Goal: Information Seeking & Learning: Understand process/instructions

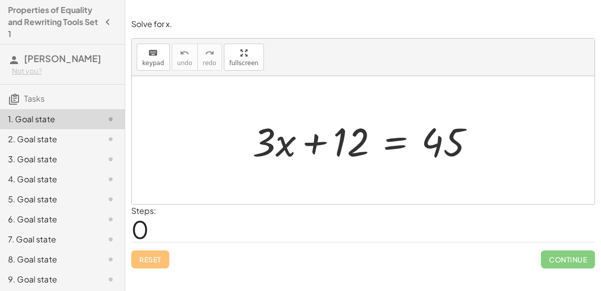
click at [317, 137] on div at bounding box center [368, 141] width 240 height 52
click at [398, 138] on div at bounding box center [368, 141] width 240 height 52
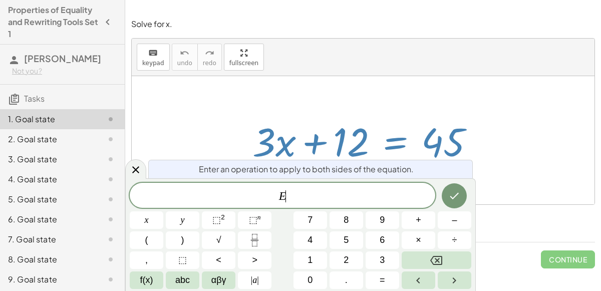
click at [314, 207] on div "E ​" at bounding box center [283, 195] width 306 height 25
click at [137, 171] on icon at bounding box center [135, 169] width 7 height 7
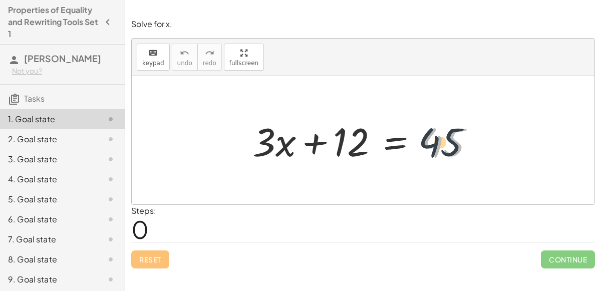
drag, startPoint x: 439, startPoint y: 154, endPoint x: 420, endPoint y: 153, distance: 18.6
click at [420, 153] on div at bounding box center [368, 141] width 240 height 52
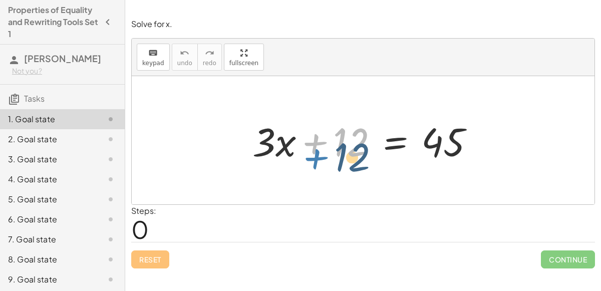
drag, startPoint x: 323, startPoint y: 145, endPoint x: 337, endPoint y: 194, distance: 51.1
click at [337, 194] on div "+ 12 + · 3 · x + 12 = 45" at bounding box center [363, 140] width 463 height 128
click at [389, 144] on div at bounding box center [368, 141] width 240 height 52
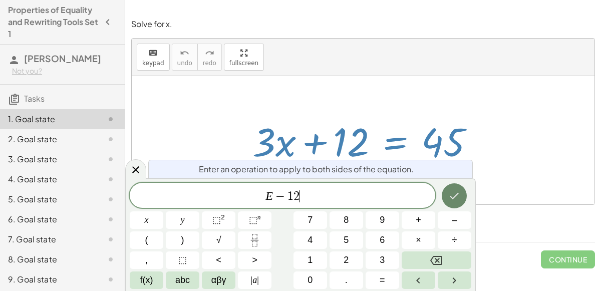
click at [450, 197] on icon "Done" at bounding box center [454, 196] width 12 height 12
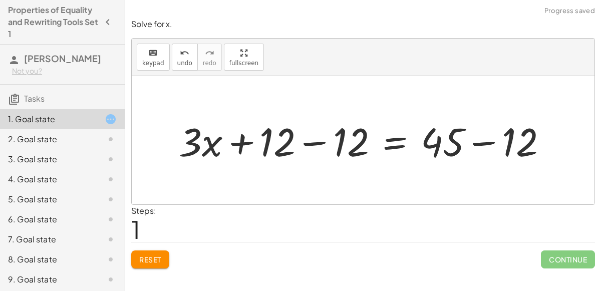
click at [300, 142] on div at bounding box center [367, 141] width 387 height 52
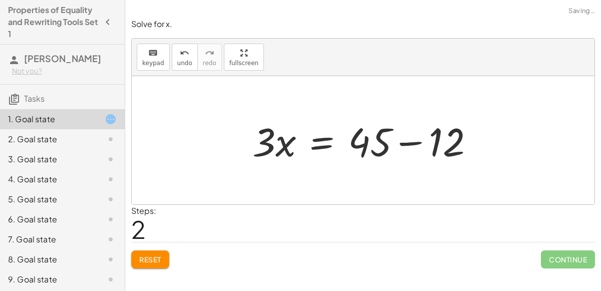
click at [475, 144] on div at bounding box center [368, 141] width 240 height 52
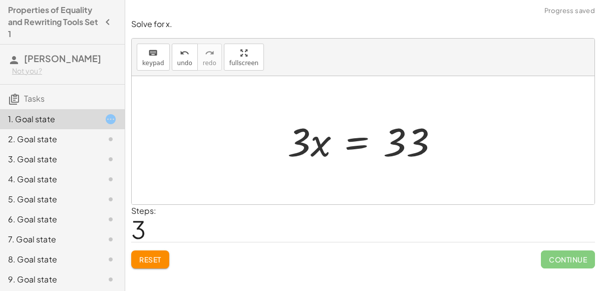
click at [347, 147] on div at bounding box center [367, 141] width 169 height 52
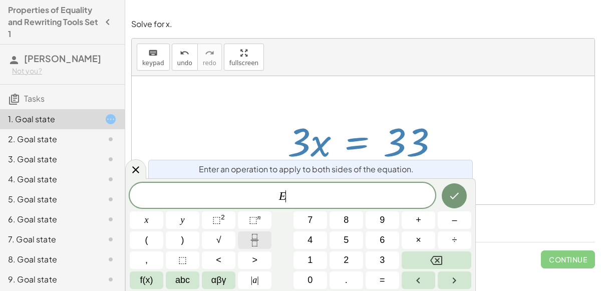
click at [252, 245] on icon "Fraction" at bounding box center [254, 243] width 5 height 5
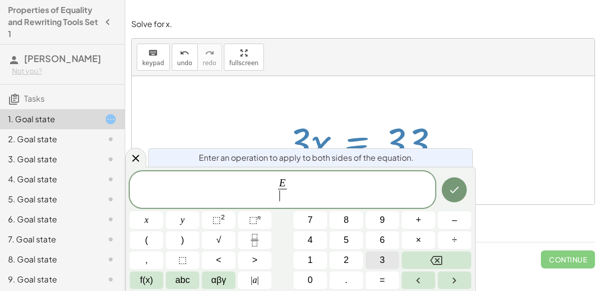
click at [389, 257] on button "3" at bounding box center [383, 261] width 34 height 18
click at [452, 194] on icon "Done" at bounding box center [454, 190] width 12 height 12
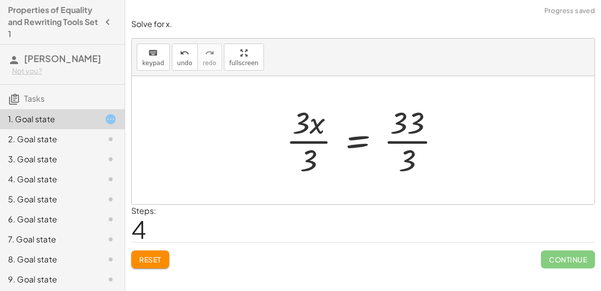
click at [312, 141] on div at bounding box center [367, 140] width 172 height 77
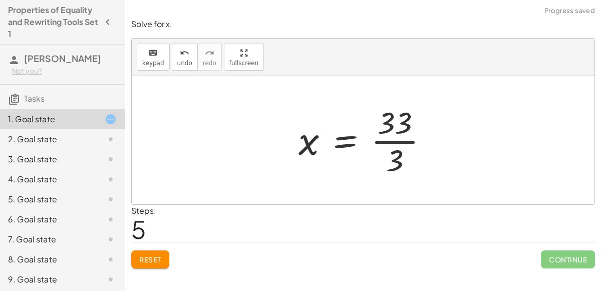
click at [396, 140] on div at bounding box center [367, 140] width 147 height 77
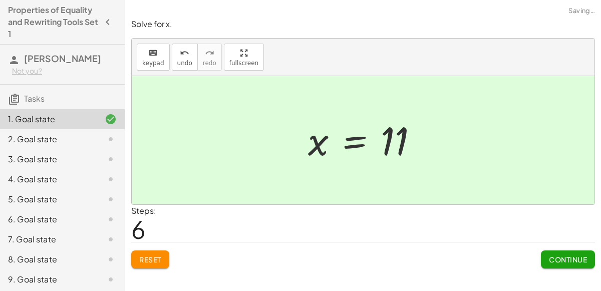
click at [550, 261] on span "Continue" at bounding box center [568, 259] width 38 height 9
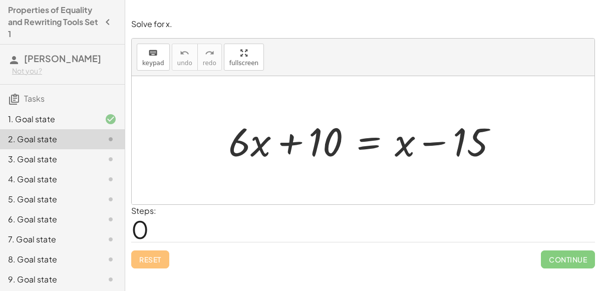
click at [293, 151] on div at bounding box center [366, 141] width 287 height 52
click at [341, 172] on div at bounding box center [363, 140] width 463 height 128
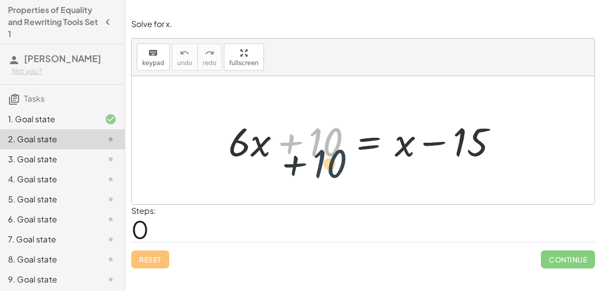
drag, startPoint x: 330, startPoint y: 150, endPoint x: 335, endPoint y: 179, distance: 29.5
click at [335, 179] on div "+ 10 + · 6 · x + 10 = + x − 15" at bounding box center [363, 140] width 463 height 128
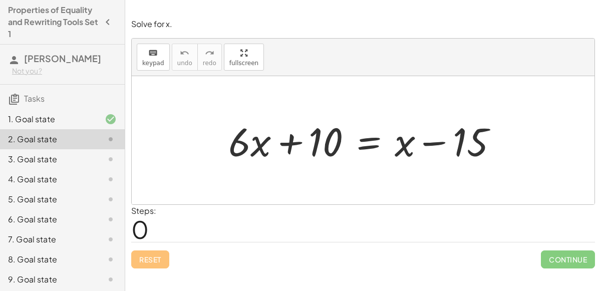
click at [300, 136] on div at bounding box center [366, 141] width 287 height 52
click at [431, 137] on div at bounding box center [366, 141] width 287 height 52
click at [362, 142] on div at bounding box center [366, 141] width 287 height 52
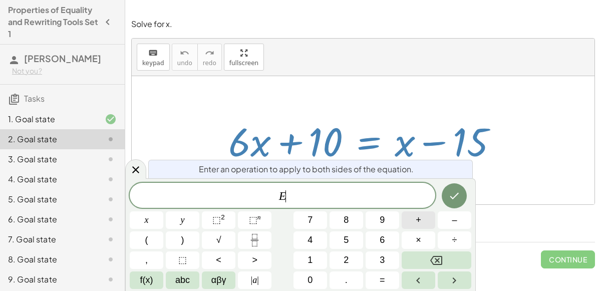
click at [428, 223] on button "+" at bounding box center [419, 220] width 34 height 18
click at [316, 252] on button "1" at bounding box center [311, 261] width 34 height 18
click at [314, 284] on button "0" at bounding box center [311, 281] width 34 height 18
click at [453, 199] on icon "Done" at bounding box center [454, 196] width 12 height 12
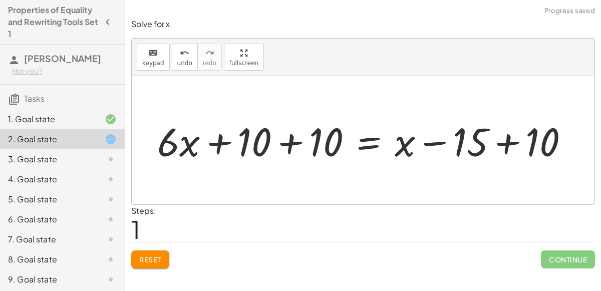
click at [293, 142] on div at bounding box center [367, 141] width 430 height 52
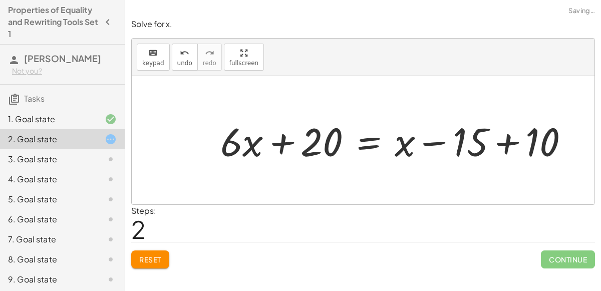
click at [512, 143] on div at bounding box center [398, 141] width 367 height 52
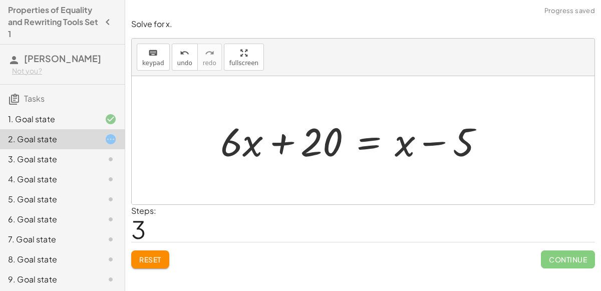
click at [438, 143] on div at bounding box center [356, 141] width 282 height 52
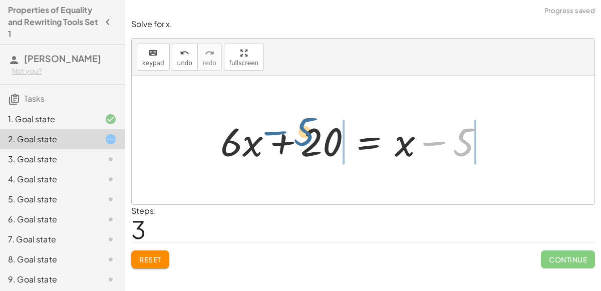
drag, startPoint x: 470, startPoint y: 145, endPoint x: 311, endPoint y: 134, distance: 160.2
click at [311, 134] on div at bounding box center [356, 141] width 282 height 52
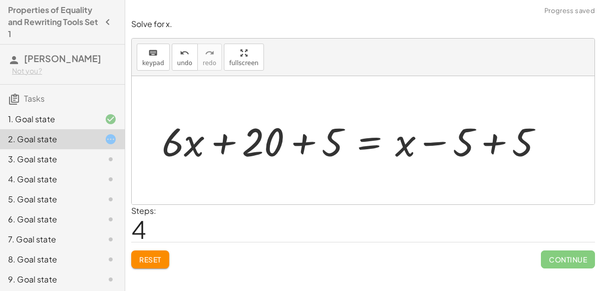
click at [306, 139] on div at bounding box center [356, 141] width 399 height 52
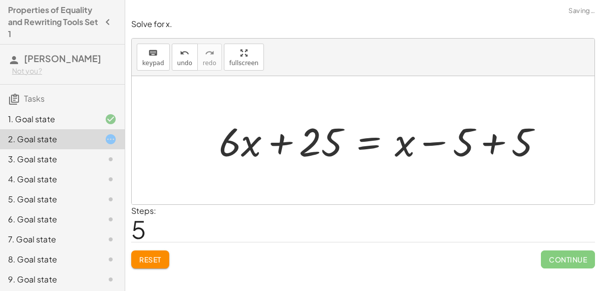
click at [496, 147] on div at bounding box center [385, 141] width 342 height 52
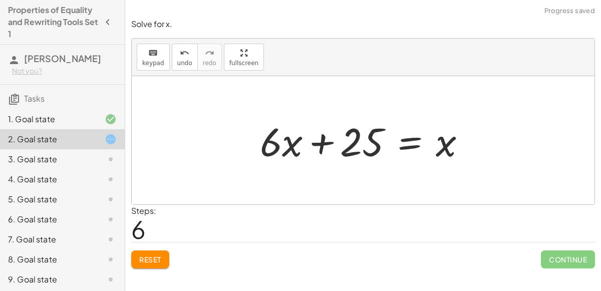
click at [390, 151] on div at bounding box center [367, 141] width 224 height 52
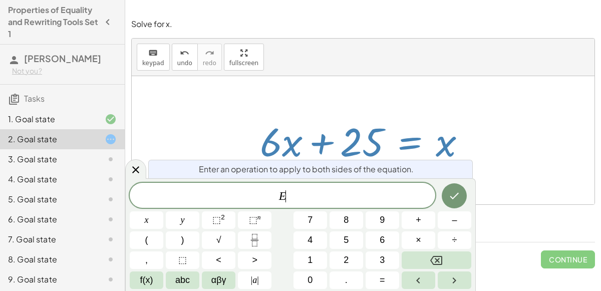
click at [306, 197] on span "E ​" at bounding box center [283, 196] width 306 height 14
click at [460, 219] on button "–" at bounding box center [455, 220] width 34 height 18
click at [457, 192] on icon "Done" at bounding box center [454, 196] width 12 height 12
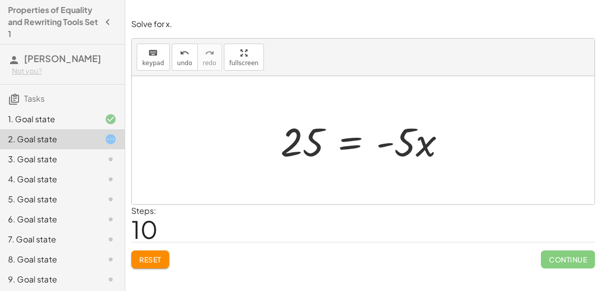
click at [350, 148] on div at bounding box center [368, 141] width 184 height 52
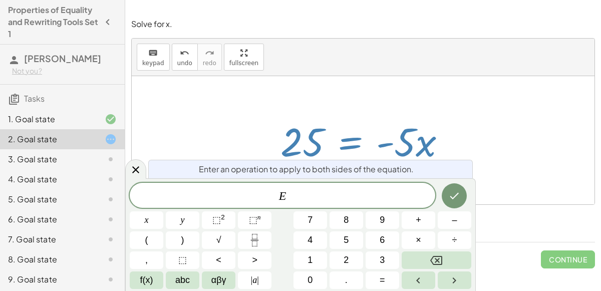
click at [358, 179] on div "Enter an operation to apply to both sides of the equation. E ​ x y ⬚ 2 ⬚ n 7 8 …" at bounding box center [300, 234] width 351 height 113
click at [258, 241] on icon "Fraction" at bounding box center [255, 240] width 13 height 13
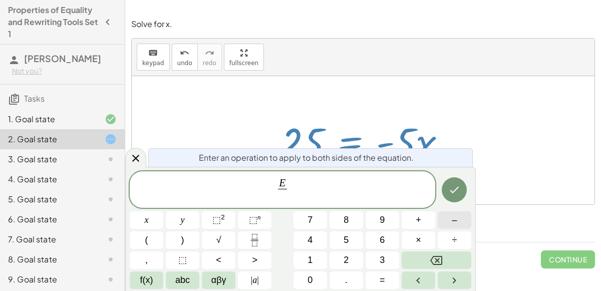
click at [466, 221] on button "–" at bounding box center [455, 220] width 34 height 18
click at [349, 239] on button "5" at bounding box center [347, 240] width 34 height 18
click at [470, 182] on div at bounding box center [455, 190] width 34 height 38
click at [460, 187] on icon "Done" at bounding box center [454, 190] width 12 height 12
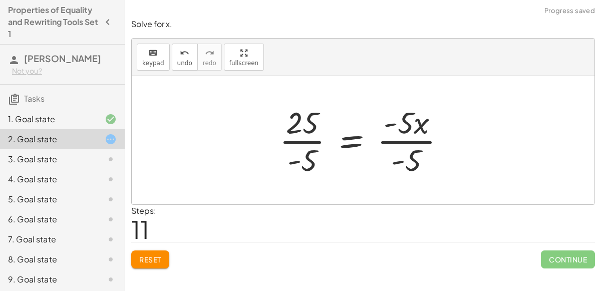
click at [406, 138] on div at bounding box center [367, 140] width 184 height 77
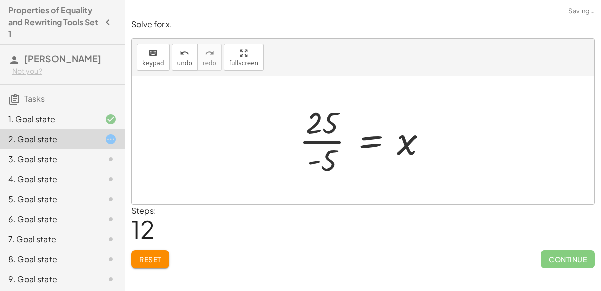
click at [314, 137] on div at bounding box center [367, 140] width 146 height 77
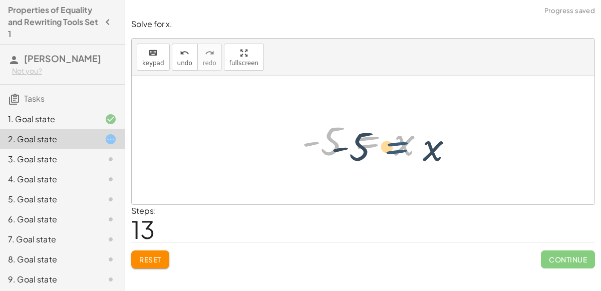
drag, startPoint x: 347, startPoint y: 141, endPoint x: 378, endPoint y: 146, distance: 31.1
click at [378, 146] on div at bounding box center [367, 141] width 140 height 50
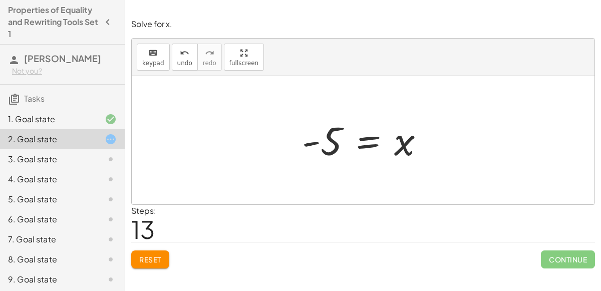
click at [367, 143] on div at bounding box center [367, 141] width 140 height 50
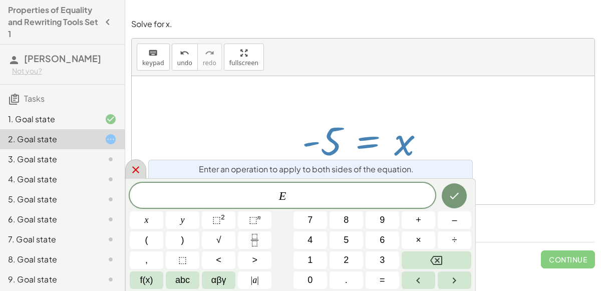
click at [143, 167] on div at bounding box center [135, 169] width 21 height 20
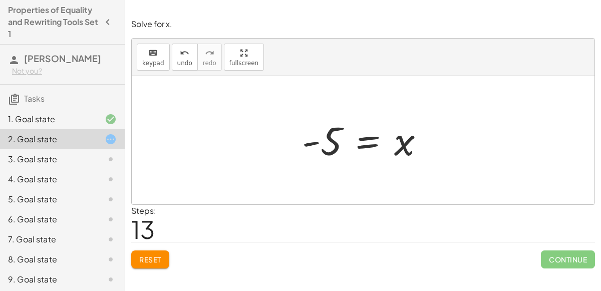
click at [64, 145] on div "2. Goal state" at bounding box center [62, 139] width 125 height 20
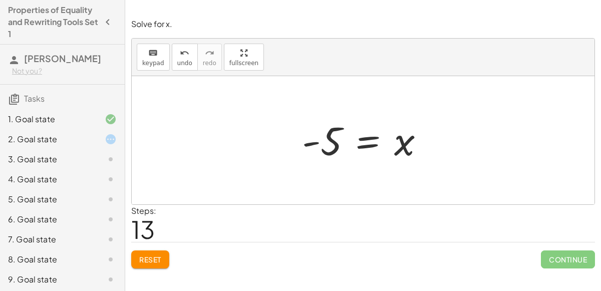
click at [64, 145] on div "2. Goal state" at bounding box center [62, 139] width 125 height 20
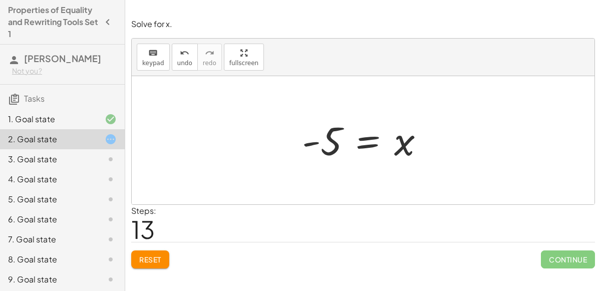
click at [64, 145] on div "2. Goal state" at bounding box center [62, 139] width 125 height 20
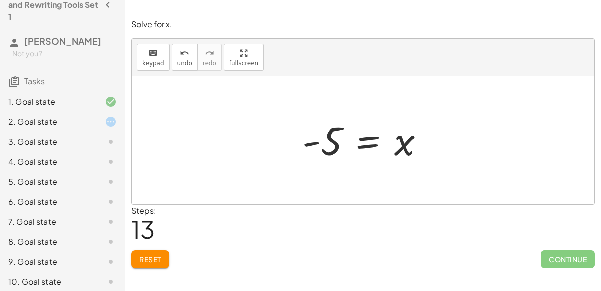
scroll to position [18, 0]
click at [98, 165] on div at bounding box center [103, 162] width 28 height 12
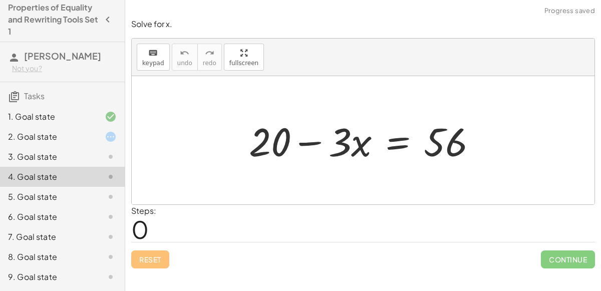
scroll to position [0, 0]
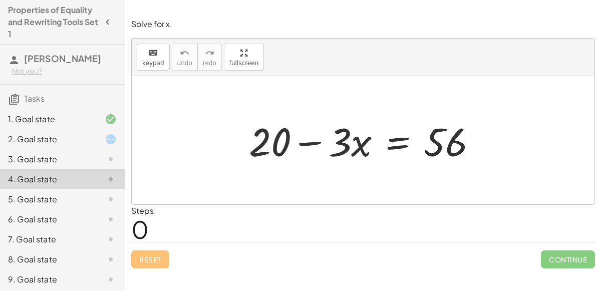
click at [89, 162] on div at bounding box center [103, 159] width 28 height 12
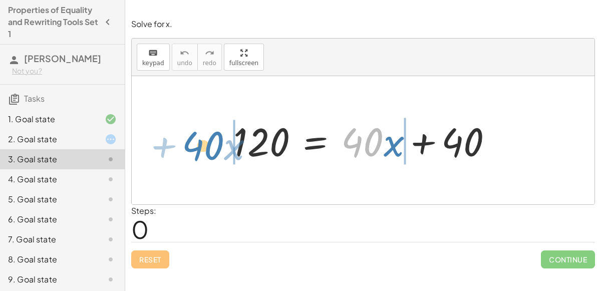
drag, startPoint x: 356, startPoint y: 136, endPoint x: 196, endPoint y: 139, distance: 159.9
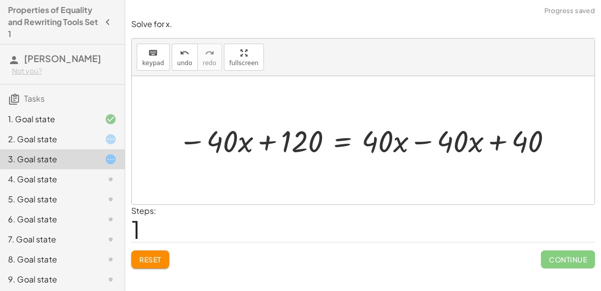
click at [267, 142] on div at bounding box center [366, 140] width 387 height 40
click at [427, 141] on div at bounding box center [366, 140] width 387 height 40
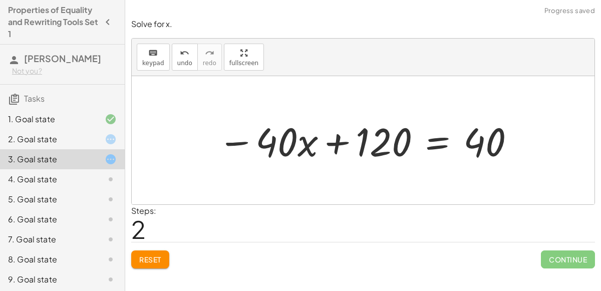
click at [378, 182] on div at bounding box center [363, 140] width 463 height 128
click at [328, 141] on div at bounding box center [367, 141] width 309 height 52
click at [440, 139] on div at bounding box center [367, 141] width 309 height 52
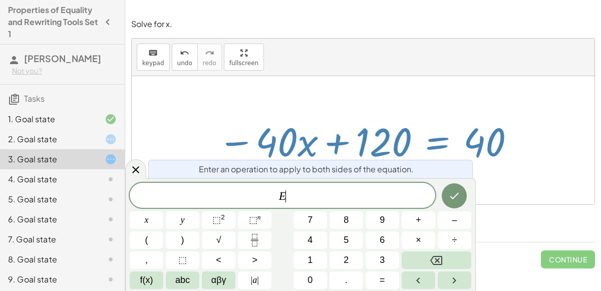
click at [339, 200] on span "E ​" at bounding box center [283, 196] width 306 height 14
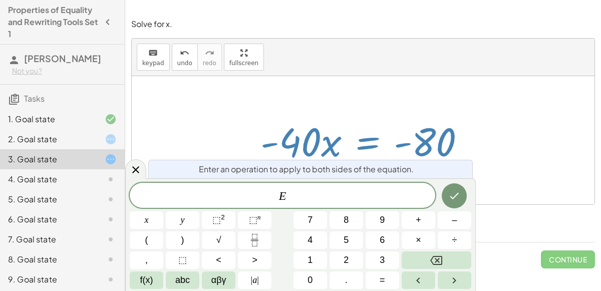
click at [357, 183] on div "E ​" at bounding box center [283, 195] width 306 height 25
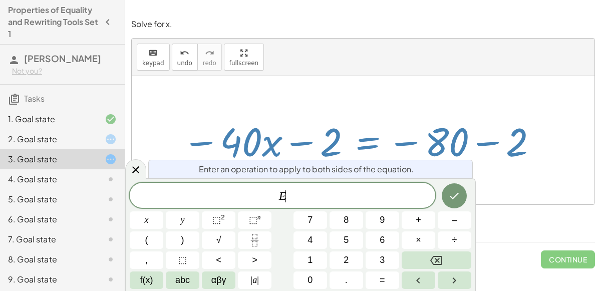
click at [345, 200] on span "E ​" at bounding box center [283, 196] width 306 height 14
click at [134, 170] on icon at bounding box center [136, 170] width 12 height 12
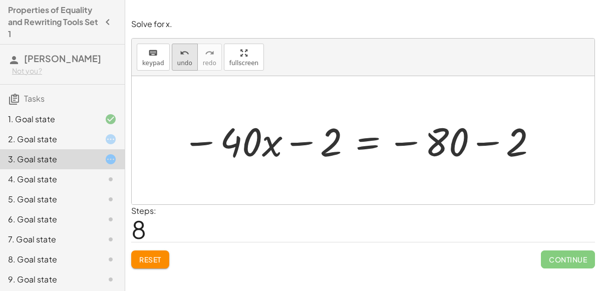
click at [190, 52] on button "undo undo" at bounding box center [185, 57] width 26 height 27
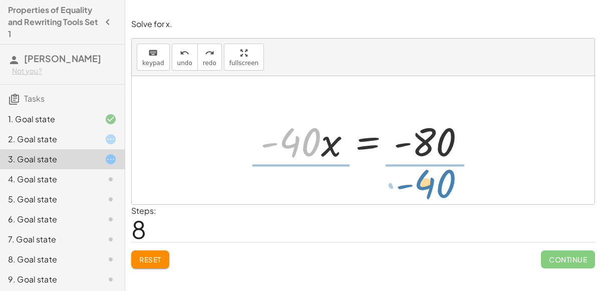
drag, startPoint x: 304, startPoint y: 150, endPoint x: 439, endPoint y: 191, distance: 141.5
click at [439, 191] on div "120 = + · 40 · x + 40 − · 40 · x + 120 = + · 40 · x − · 40 · x + 40 − · 40 · x …" at bounding box center [363, 140] width 463 height 128
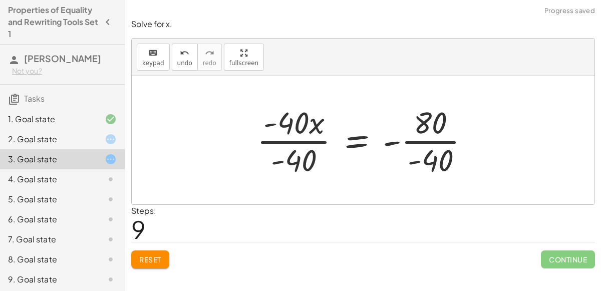
click at [433, 141] on div at bounding box center [367, 140] width 230 height 77
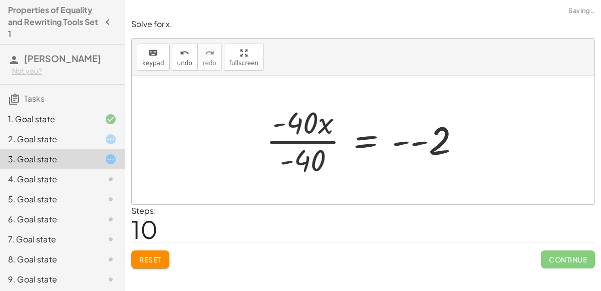
click at [289, 145] on div at bounding box center [367, 140] width 212 height 77
click at [298, 142] on div at bounding box center [367, 140] width 212 height 77
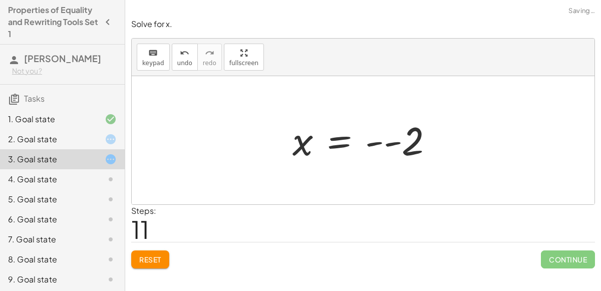
click at [391, 143] on div at bounding box center [367, 141] width 159 height 50
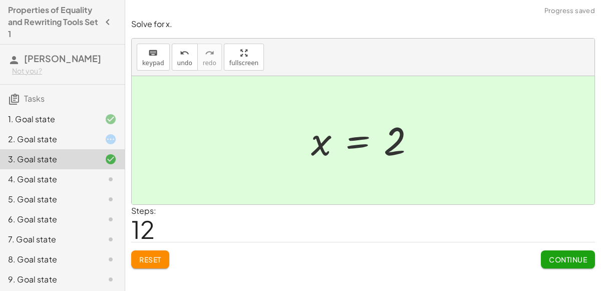
click at [561, 262] on span "Continue" at bounding box center [568, 259] width 38 height 9
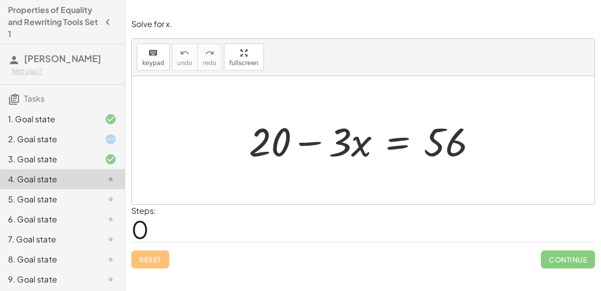
click at [83, 168] on div "3. Goal state" at bounding box center [62, 159] width 125 height 20
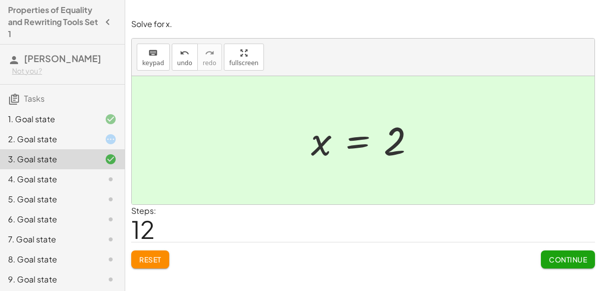
click at [82, 173] on div "4. Goal state" at bounding box center [48, 179] width 81 height 12
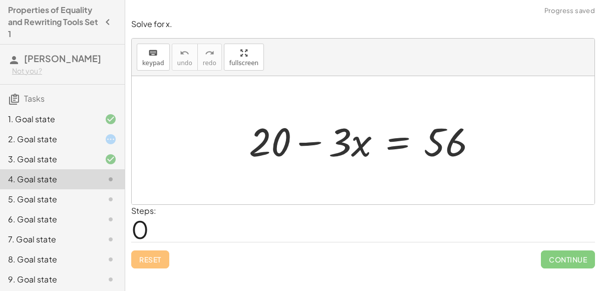
click at [312, 143] on div at bounding box center [367, 141] width 247 height 52
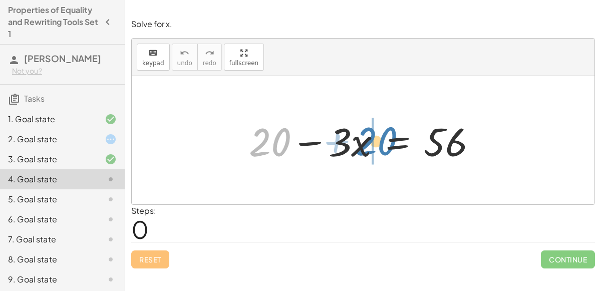
drag, startPoint x: 259, startPoint y: 128, endPoint x: 365, endPoint y: 127, distance: 106.7
click at [365, 127] on div at bounding box center [367, 141] width 247 height 52
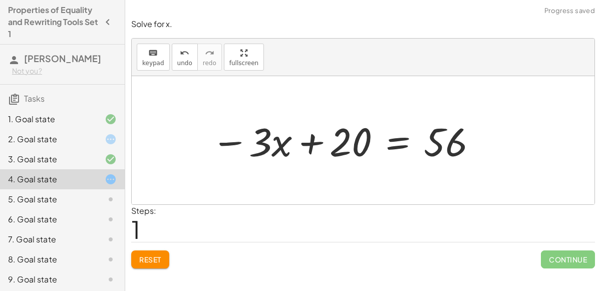
click at [377, 136] on div at bounding box center [344, 141] width 277 height 52
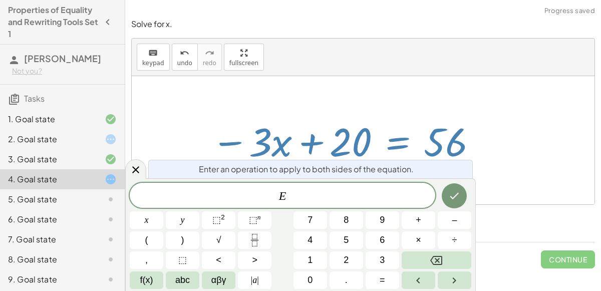
click at [314, 199] on span "E ​" at bounding box center [283, 196] width 306 height 14
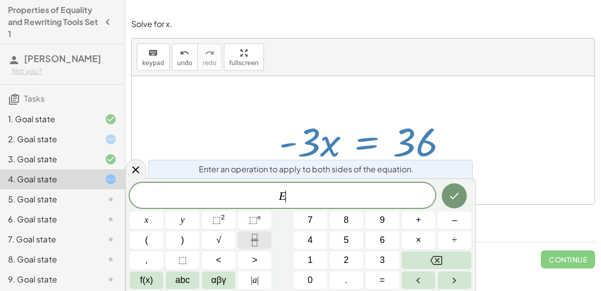
click at [263, 235] on button "Fraction" at bounding box center [255, 240] width 34 height 18
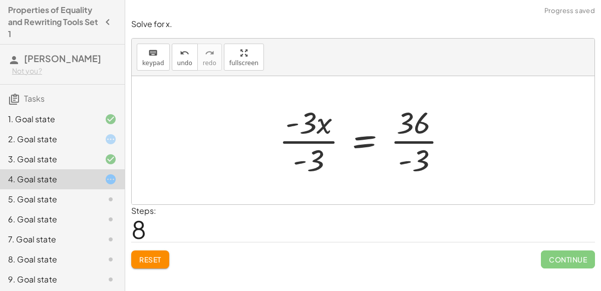
click at [311, 136] on div at bounding box center [367, 140] width 186 height 77
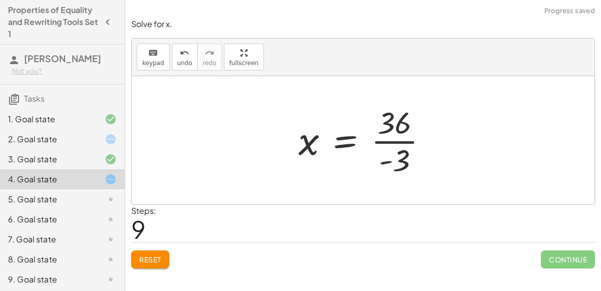
click at [412, 139] on div at bounding box center [367, 140] width 147 height 77
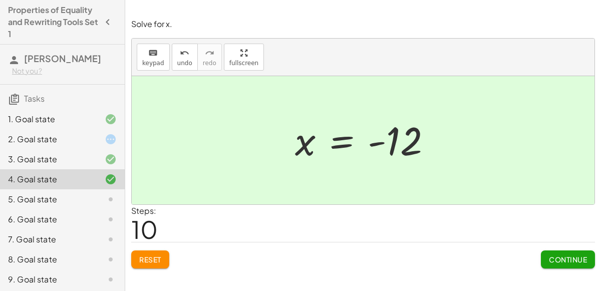
click at [548, 236] on div "Steps: 10" at bounding box center [363, 223] width 464 height 37
click at [550, 253] on button "Continue" at bounding box center [568, 260] width 54 height 18
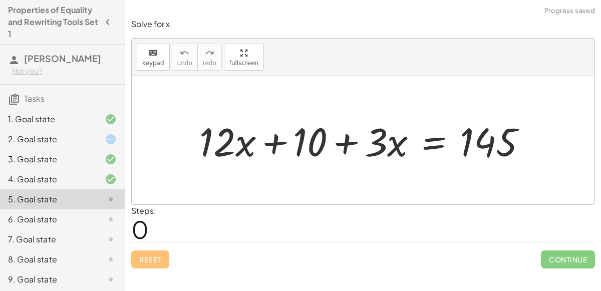
scroll to position [62, 0]
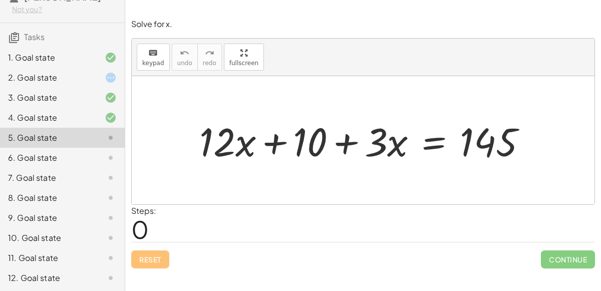
click at [271, 139] on div at bounding box center [367, 141] width 346 height 52
click at [351, 147] on div at bounding box center [367, 141] width 346 height 52
click at [440, 138] on div at bounding box center [367, 141] width 346 height 52
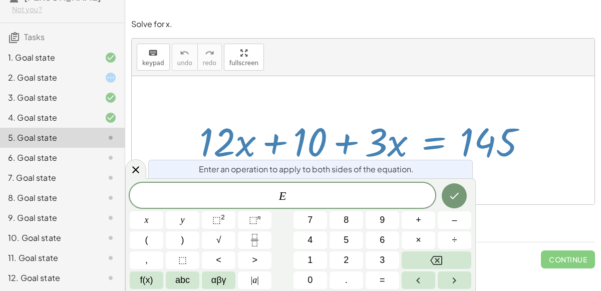
click at [383, 185] on div "E ​" at bounding box center [283, 195] width 306 height 25
click at [382, 154] on div at bounding box center [367, 141] width 346 height 52
click at [130, 174] on icon at bounding box center [136, 170] width 12 height 12
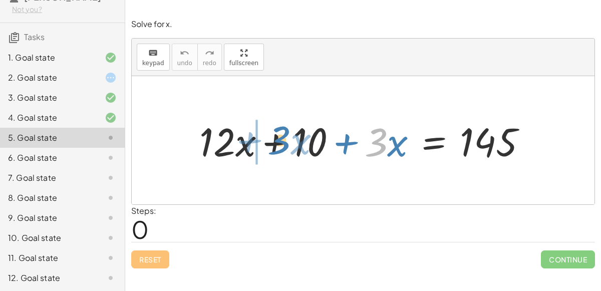
drag, startPoint x: 367, startPoint y: 140, endPoint x: 273, endPoint y: 136, distance: 94.8
click at [273, 136] on div at bounding box center [367, 141] width 346 height 52
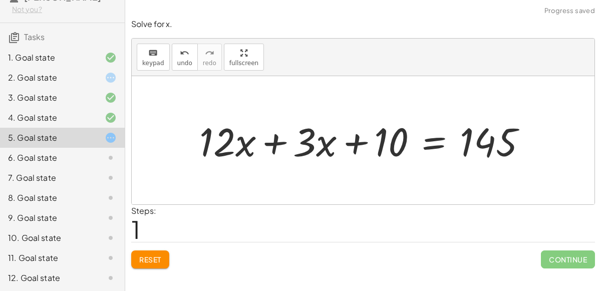
click at [285, 139] on div at bounding box center [367, 141] width 346 height 52
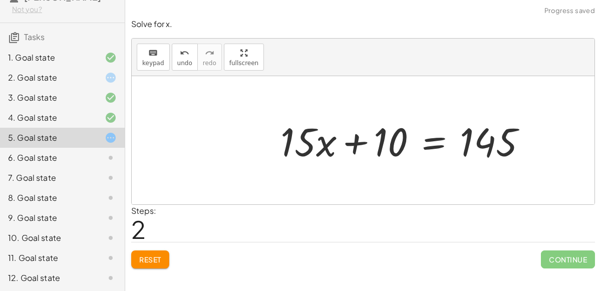
click at [433, 131] on div at bounding box center [408, 141] width 265 height 52
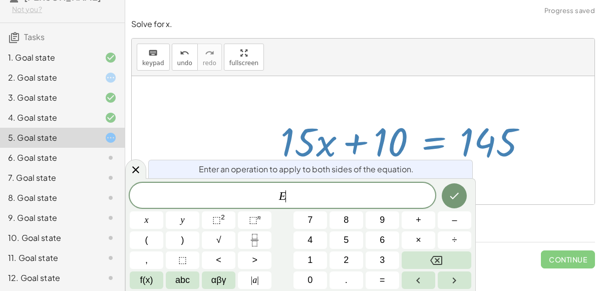
click at [433, 131] on div at bounding box center [408, 141] width 265 height 52
click at [382, 191] on span "E ​" at bounding box center [283, 196] width 306 height 14
click at [457, 192] on icon "Done" at bounding box center [454, 196] width 12 height 12
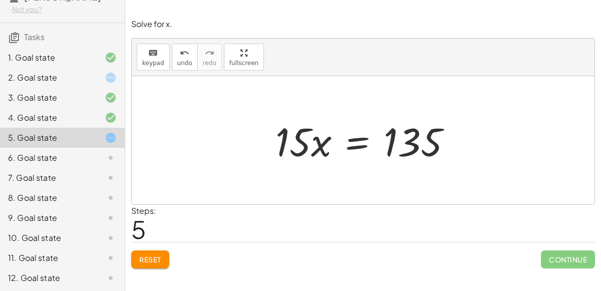
click at [352, 146] on div at bounding box center [368, 141] width 194 height 52
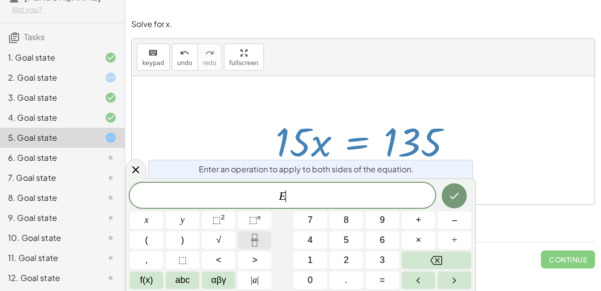
click at [260, 234] on icon "Fraction" at bounding box center [255, 240] width 13 height 13
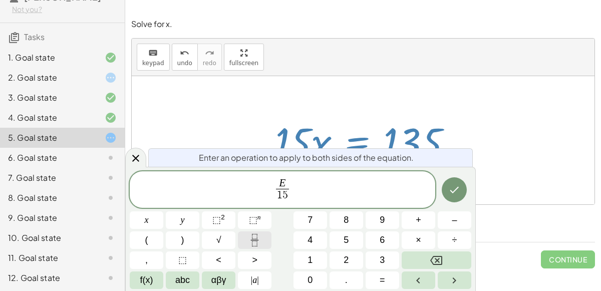
click at [454, 193] on icon "Done" at bounding box center [454, 190] width 12 height 12
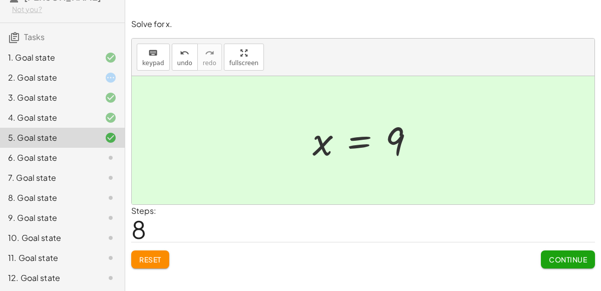
click at [560, 259] on span "Continue" at bounding box center [568, 259] width 38 height 9
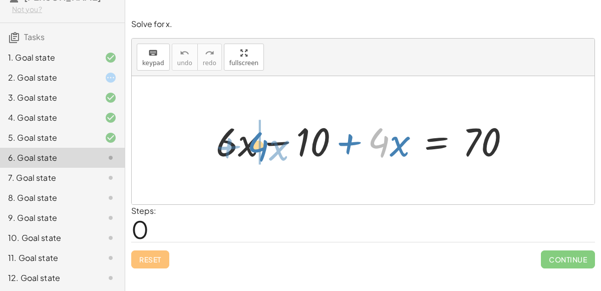
drag, startPoint x: 380, startPoint y: 146, endPoint x: 266, endPoint y: 149, distance: 114.3
click at [266, 149] on div at bounding box center [367, 141] width 313 height 52
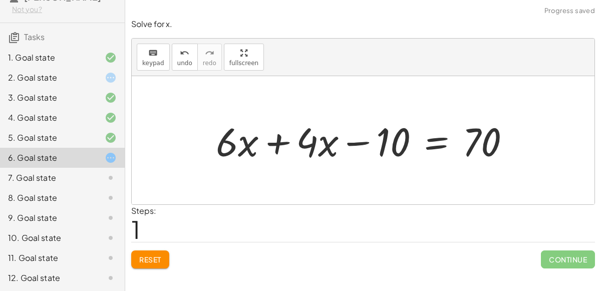
click at [274, 138] on div at bounding box center [367, 141] width 313 height 52
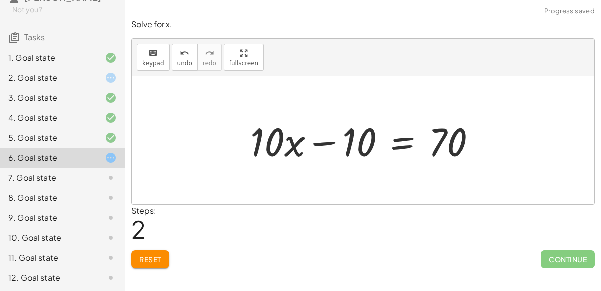
click at [396, 142] on div at bounding box center [368, 141] width 244 height 52
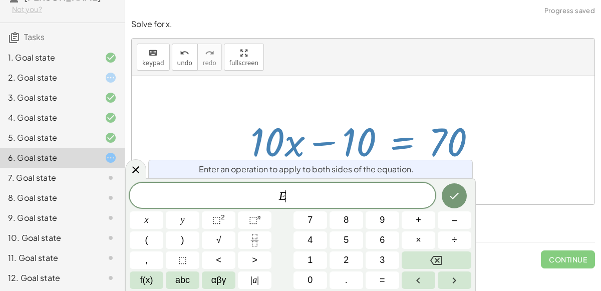
click at [362, 176] on div "Enter an operation to apply to both sides of the equation." at bounding box center [310, 169] width 325 height 19
click at [423, 221] on button "+" at bounding box center [419, 220] width 34 height 18
click at [320, 264] on button "1" at bounding box center [311, 261] width 34 height 18
click at [317, 271] on div "E + 1 ​ x y ⬚ 2 ⬚ n 7 8 9 + – ( ) √ 4 5 6 × ÷ , ⬚ < > 1 2 3 f(x) abc αβγ | a | …" at bounding box center [301, 236] width 342 height 106
click at [316, 274] on button "0" at bounding box center [311, 281] width 34 height 18
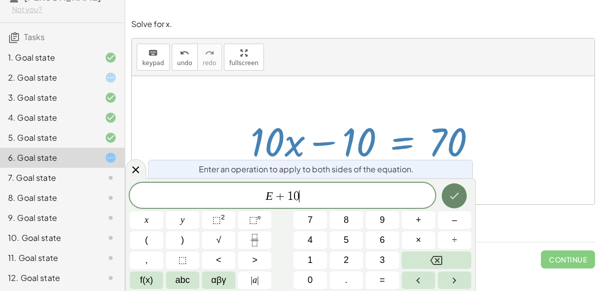
click at [455, 207] on button "Done" at bounding box center [454, 195] width 25 height 25
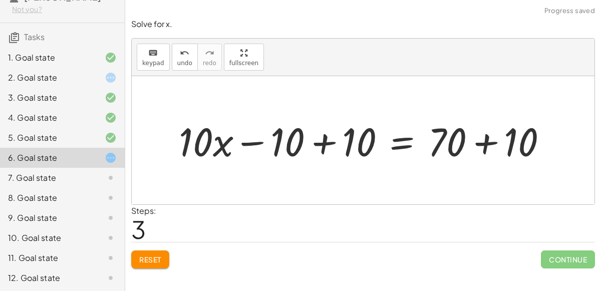
click at [333, 140] on div at bounding box center [367, 141] width 387 height 52
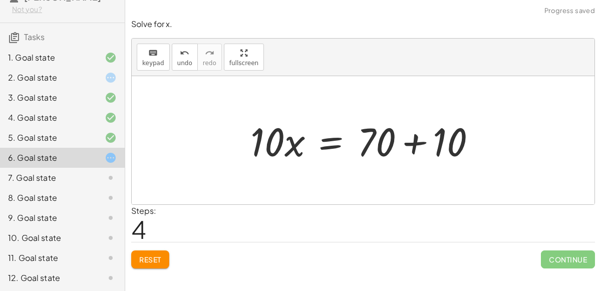
click at [421, 143] on div at bounding box center [368, 141] width 244 height 52
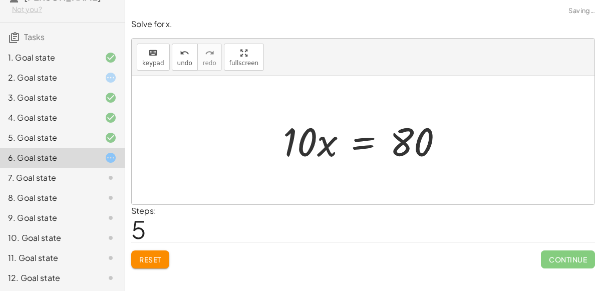
click at [368, 143] on div at bounding box center [367, 141] width 178 height 52
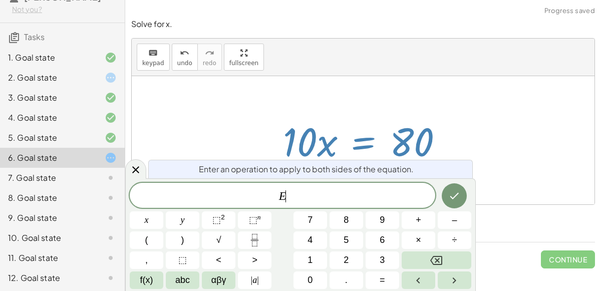
click at [350, 196] on span "E ​" at bounding box center [283, 196] width 306 height 14
click at [255, 241] on icon "Fraction" at bounding box center [255, 240] width 13 height 13
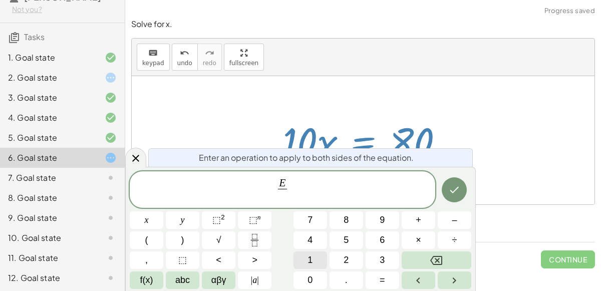
click at [307, 265] on button "1" at bounding box center [311, 261] width 34 height 18
click at [310, 279] on span "0" at bounding box center [310, 281] width 5 height 14
click at [458, 181] on button "Done" at bounding box center [454, 189] width 25 height 25
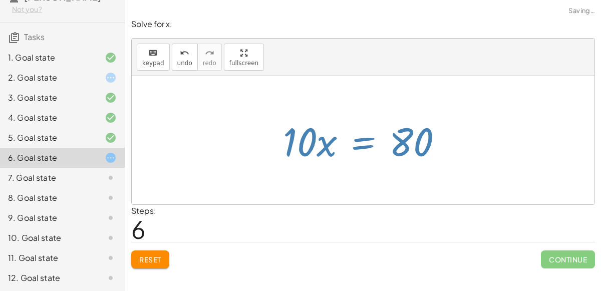
click at [458, 181] on div at bounding box center [363, 140] width 463 height 128
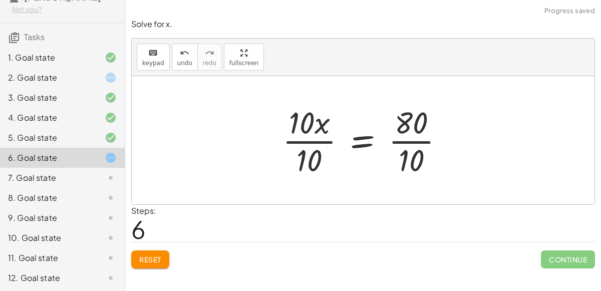
click at [317, 139] on div at bounding box center [368, 140] width 180 height 77
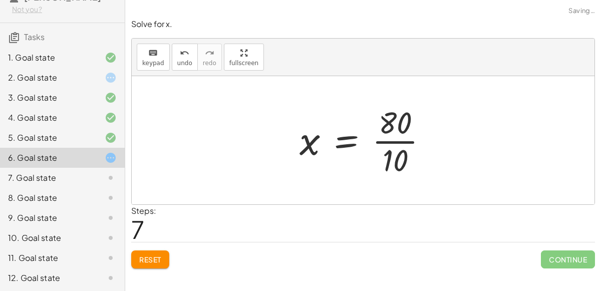
click at [419, 141] on div at bounding box center [368, 140] width 146 height 77
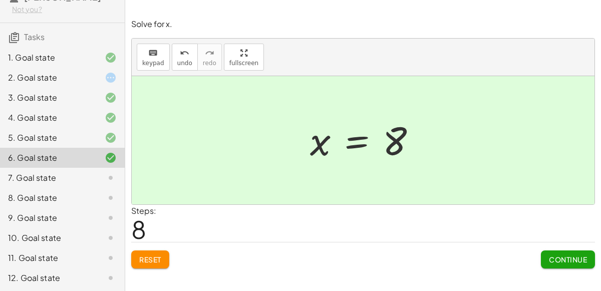
click at [547, 265] on button "Continue" at bounding box center [568, 260] width 54 height 18
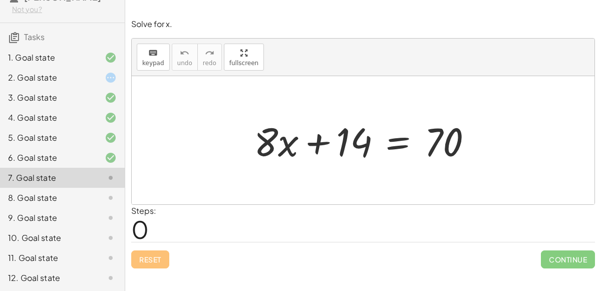
click at [402, 139] on div at bounding box center [367, 141] width 236 height 52
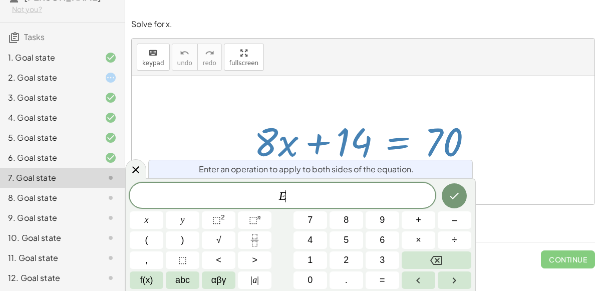
click at [350, 183] on div "E ​" at bounding box center [283, 195] width 306 height 25
click at [442, 226] on button "–" at bounding box center [455, 220] width 34 height 18
click at [313, 255] on span "1" at bounding box center [310, 261] width 5 height 14
click at [313, 243] on button "4" at bounding box center [311, 240] width 34 height 18
click at [446, 207] on div at bounding box center [455, 196] width 34 height 26
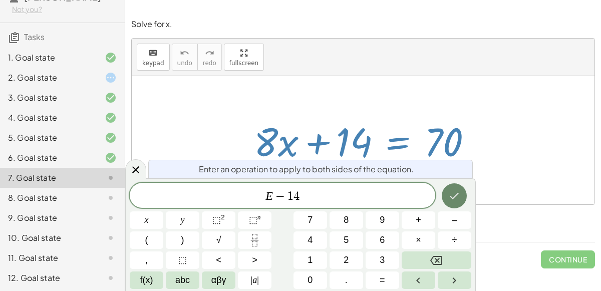
click at [448, 205] on button "Done" at bounding box center [454, 195] width 25 height 25
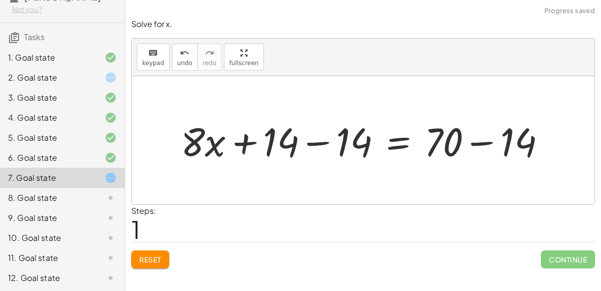
click at [325, 141] on div at bounding box center [367, 141] width 383 height 52
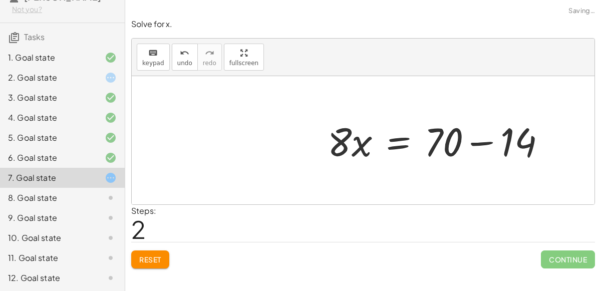
click at [485, 142] on div at bounding box center [441, 141] width 236 height 52
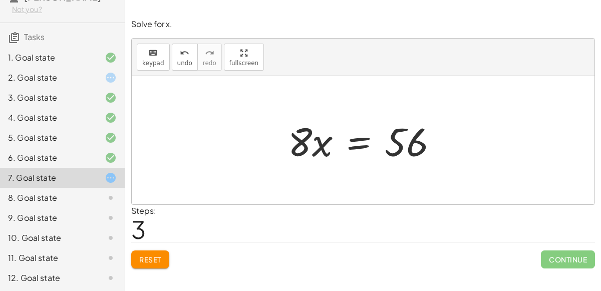
click at [363, 147] on div at bounding box center [367, 141] width 168 height 52
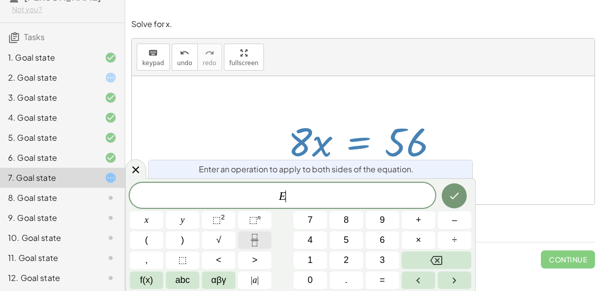
click at [257, 232] on button "Fraction" at bounding box center [255, 240] width 34 height 18
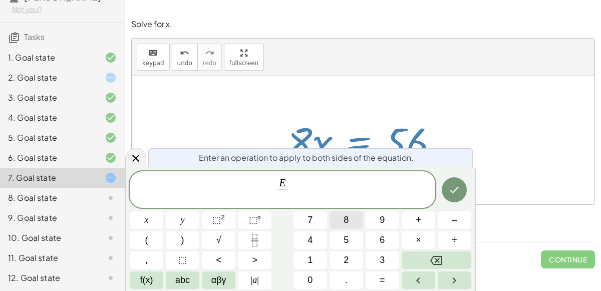
click at [342, 218] on button "8" at bounding box center [347, 220] width 34 height 18
click at [460, 185] on icon "Done" at bounding box center [454, 190] width 12 height 12
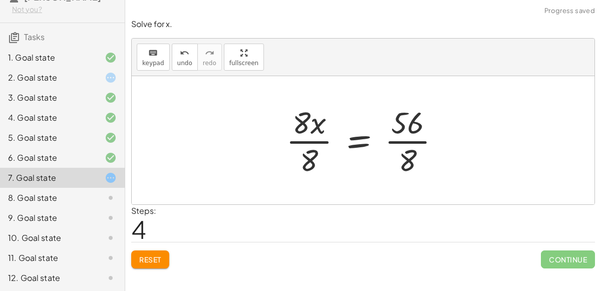
click at [306, 135] on div at bounding box center [367, 140] width 172 height 77
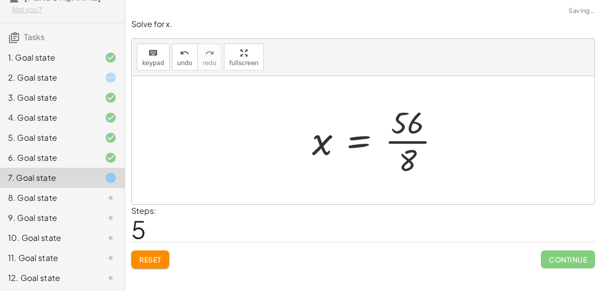
click at [407, 141] on div at bounding box center [380, 140] width 146 height 77
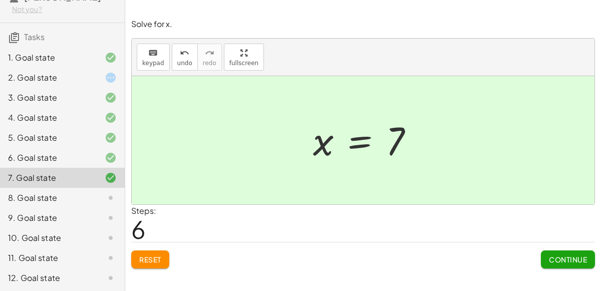
click at [560, 265] on button "Continue" at bounding box center [568, 260] width 54 height 18
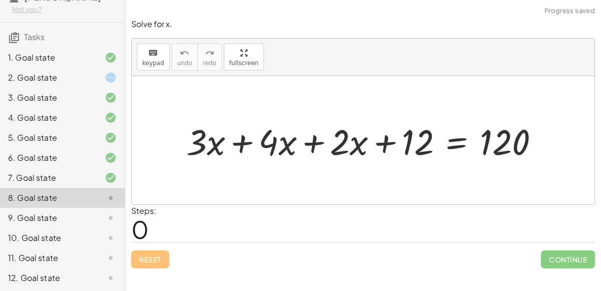
click at [251, 141] on div at bounding box center [366, 140] width 371 height 47
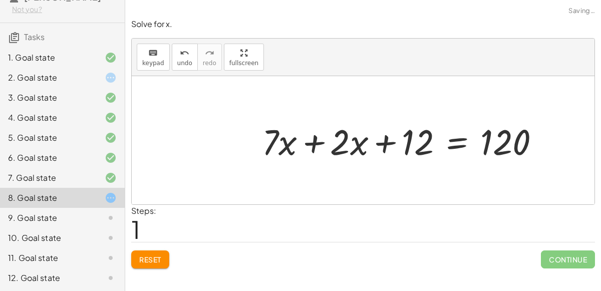
click at [314, 137] on div at bounding box center [405, 140] width 296 height 47
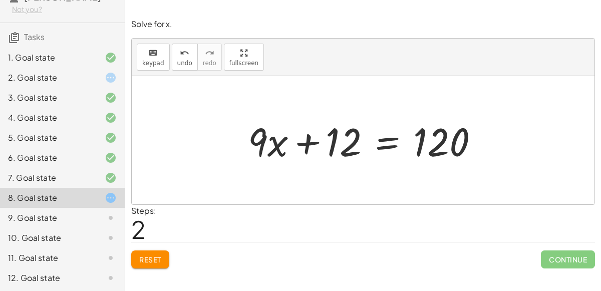
click at [352, 149] on div at bounding box center [367, 141] width 249 height 52
click at [375, 143] on div at bounding box center [367, 141] width 249 height 52
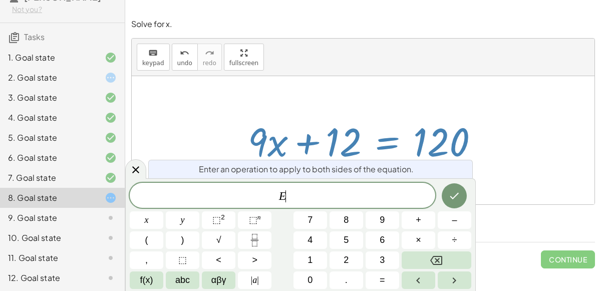
click at [370, 179] on div "Enter an operation to apply to both sides of the equation. E ​ x y ⬚ 2 ⬚ n 7 8 …" at bounding box center [300, 234] width 351 height 113
click at [458, 230] on div "E x y ⬚ 2 ⬚ n 7 8 9 + – ( ) √ 4 5 6 × ÷ , ⬚ < > 1 2 3 f(x) abc αβγ | a | 0 . =" at bounding box center [301, 236] width 342 height 106
click at [456, 227] on button "–" at bounding box center [455, 220] width 34 height 18
click at [318, 265] on button "1" at bounding box center [311, 261] width 34 height 18
click at [355, 262] on button "2" at bounding box center [347, 261] width 34 height 18
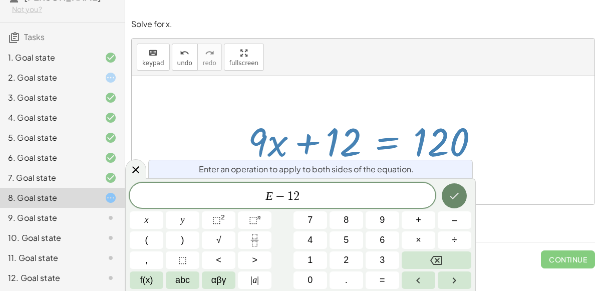
click at [456, 197] on icon "Done" at bounding box center [454, 196] width 12 height 12
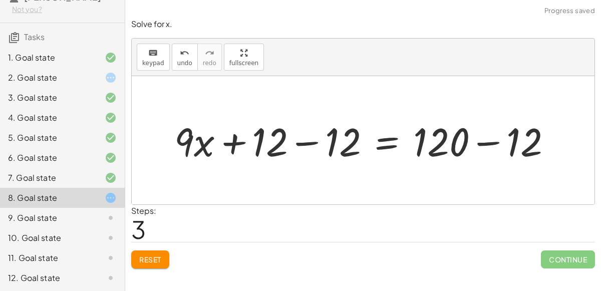
click at [306, 141] on div at bounding box center [366, 141] width 395 height 52
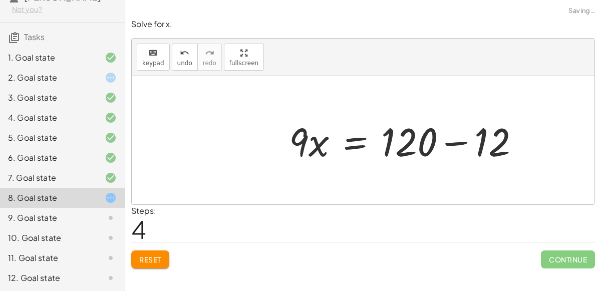
click at [486, 145] on div at bounding box center [408, 141] width 249 height 52
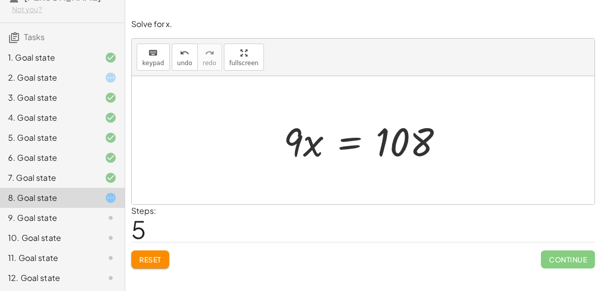
click at [354, 135] on div at bounding box center [368, 141] width 178 height 52
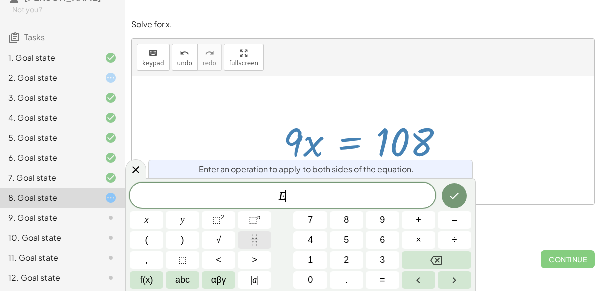
click at [255, 244] on icon "Fraction" at bounding box center [255, 240] width 13 height 13
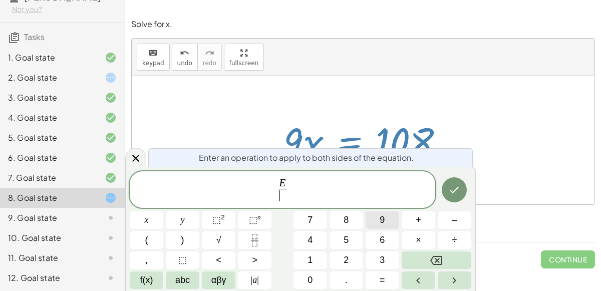
click at [393, 220] on button "9" at bounding box center [383, 220] width 34 height 18
click at [446, 198] on button "Done" at bounding box center [454, 189] width 25 height 25
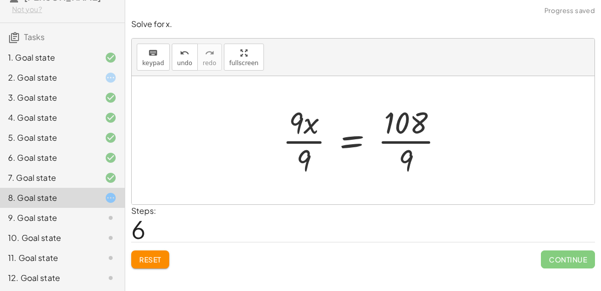
click at [304, 137] on div at bounding box center [367, 140] width 179 height 77
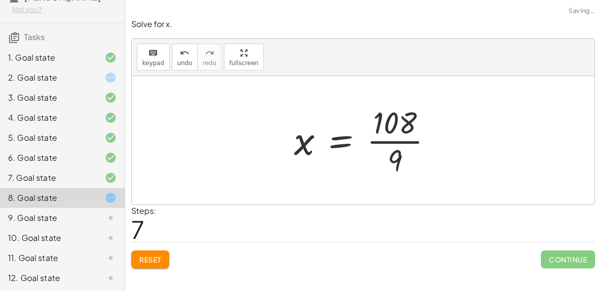
click at [415, 137] on div at bounding box center [367, 140] width 157 height 77
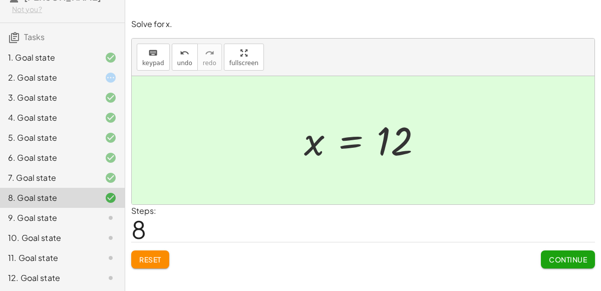
click at [555, 258] on span "Continue" at bounding box center [568, 259] width 38 height 9
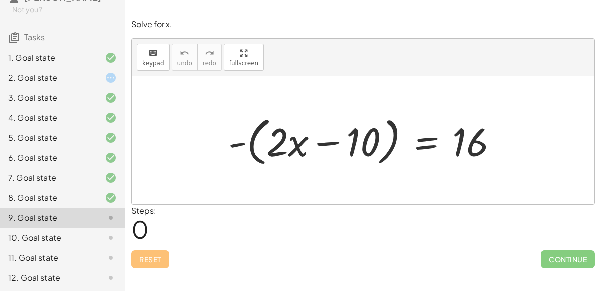
click at [322, 140] on div at bounding box center [367, 141] width 288 height 58
click at [398, 131] on div at bounding box center [367, 141] width 288 height 58
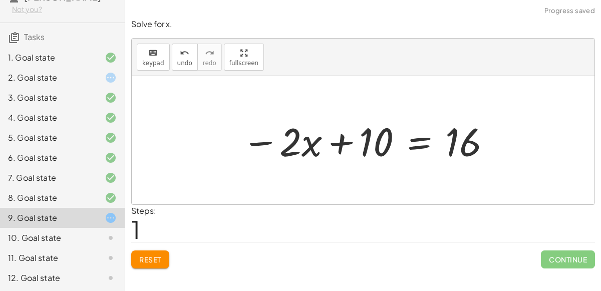
click at [342, 142] on div at bounding box center [367, 141] width 261 height 52
click at [416, 145] on div at bounding box center [367, 141] width 261 height 52
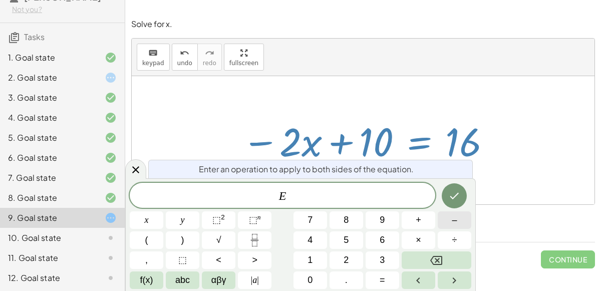
click at [453, 217] on span "–" at bounding box center [454, 220] width 5 height 14
click at [318, 252] on button "1" at bounding box center [311, 261] width 34 height 18
click at [313, 271] on div "E − 1 x y ⬚ 2 ⬚ n 7 8 9 + – ( ) √ 4 5 6 × ÷ , ⬚ < > 1 2 3 f(x) abc αβγ | a | 0 …" at bounding box center [301, 236] width 342 height 106
click at [312, 283] on span "0" at bounding box center [310, 281] width 5 height 14
click at [451, 199] on icon "Done" at bounding box center [454, 196] width 12 height 12
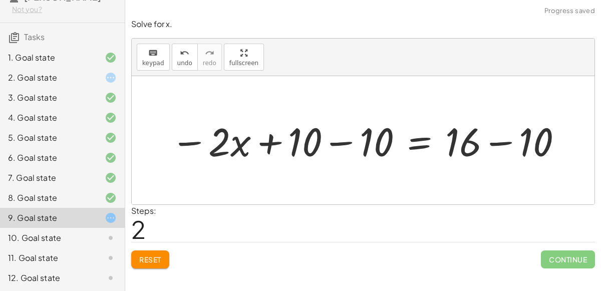
click at [340, 138] on div at bounding box center [367, 141] width 403 height 52
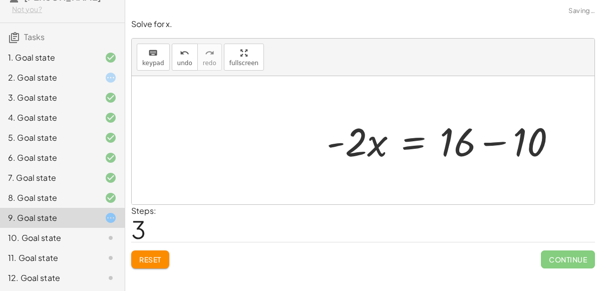
click at [501, 139] on div at bounding box center [363, 140] width 463 height 128
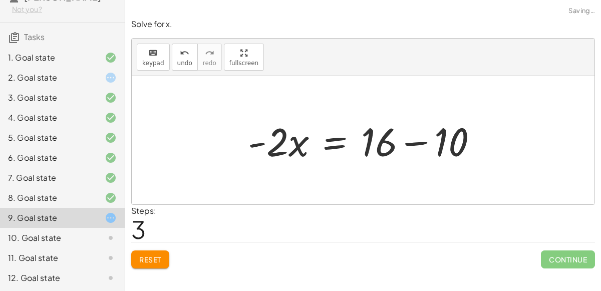
click at [413, 140] on div at bounding box center [367, 141] width 248 height 52
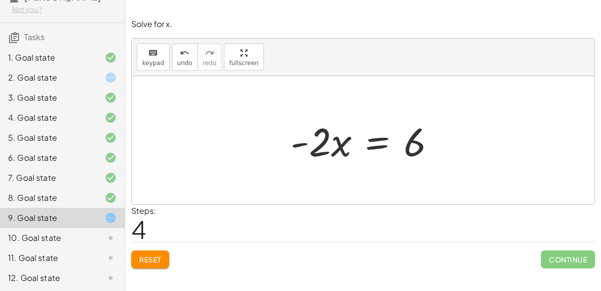
click at [363, 145] on div at bounding box center [367, 141] width 163 height 52
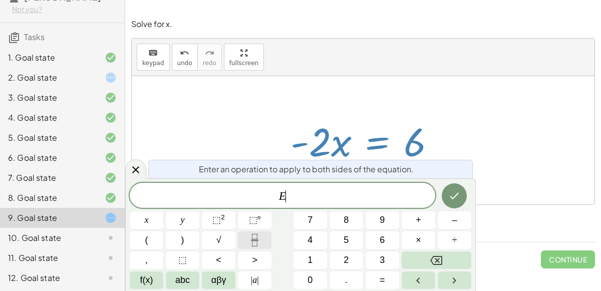
click at [255, 242] on icon "Fraction" at bounding box center [255, 240] width 13 height 13
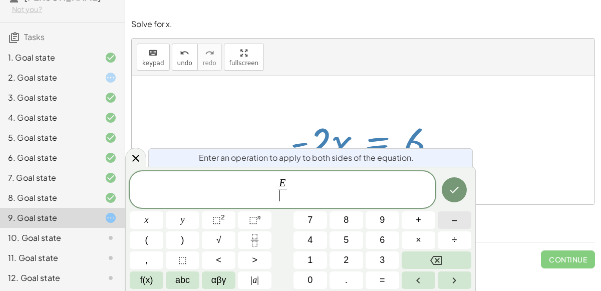
click at [462, 219] on button "–" at bounding box center [455, 220] width 34 height 18
click at [338, 255] on button "2" at bounding box center [347, 261] width 34 height 18
click at [459, 184] on icon "Done" at bounding box center [454, 190] width 12 height 12
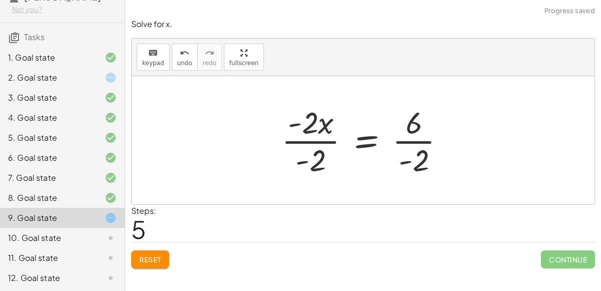
click at [330, 137] on div at bounding box center [368, 140] width 182 height 77
click at [294, 142] on div at bounding box center [368, 140] width 182 height 77
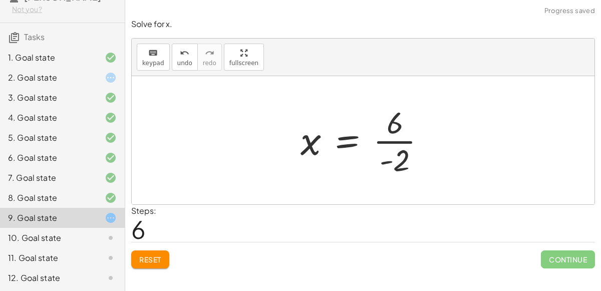
click at [387, 139] on div at bounding box center [367, 140] width 143 height 77
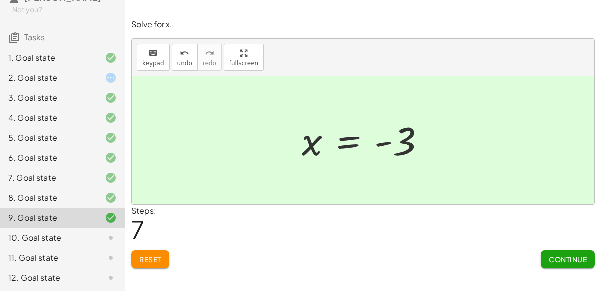
click at [556, 265] on button "Continue" at bounding box center [568, 260] width 54 height 18
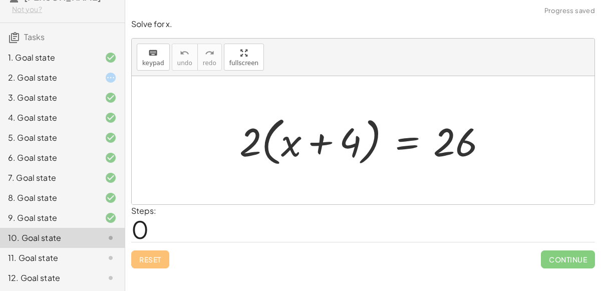
click at [269, 127] on div at bounding box center [367, 141] width 266 height 58
click at [322, 145] on div at bounding box center [367, 141] width 266 height 58
click at [371, 146] on div at bounding box center [367, 141] width 266 height 58
click at [265, 134] on div at bounding box center [367, 141] width 266 height 58
drag, startPoint x: 243, startPoint y: 142, endPoint x: 296, endPoint y: 140, distance: 53.1
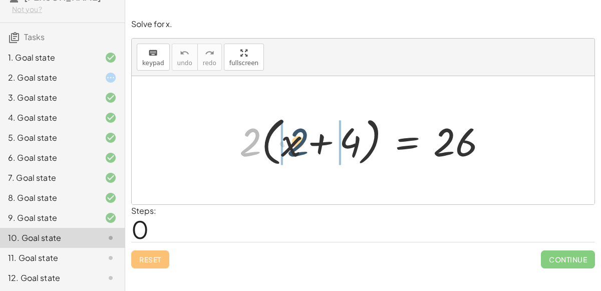
click at [296, 140] on div at bounding box center [367, 141] width 266 height 58
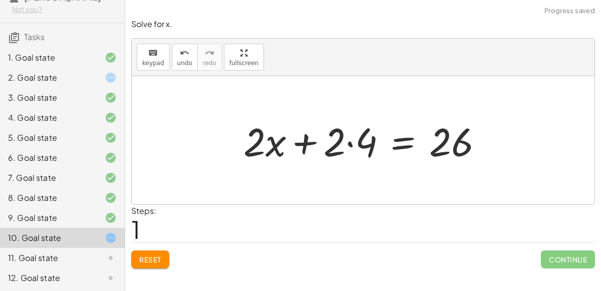
click at [303, 139] on div at bounding box center [367, 141] width 258 height 52
click at [344, 141] on div at bounding box center [367, 141] width 258 height 52
click at [354, 143] on div at bounding box center [367, 141] width 258 height 52
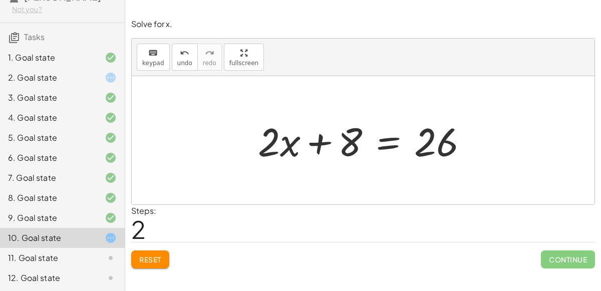
click at [93, 106] on div "3. Goal state" at bounding box center [62, 98] width 125 height 20
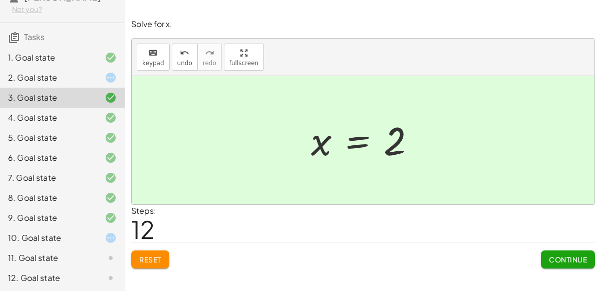
scroll to position [0, 0]
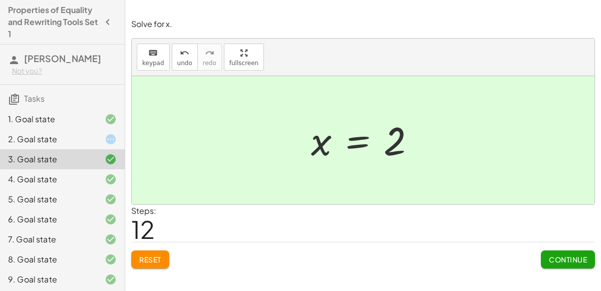
click at [83, 136] on div "2. Goal state" at bounding box center [48, 139] width 81 height 12
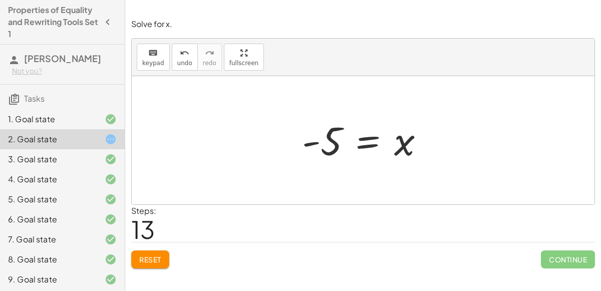
scroll to position [62, 0]
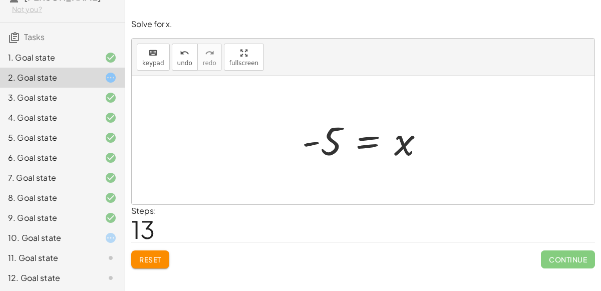
click at [41, 252] on div "11. Goal state" at bounding box center [48, 258] width 81 height 12
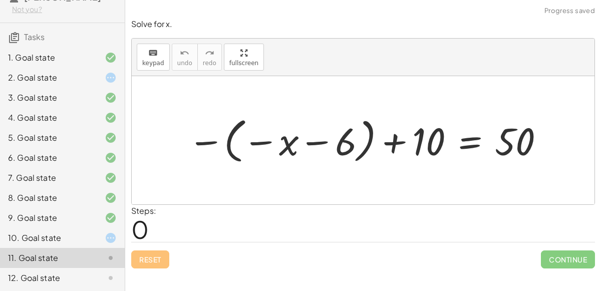
click at [44, 249] on div "11. Goal state" at bounding box center [62, 258] width 125 height 20
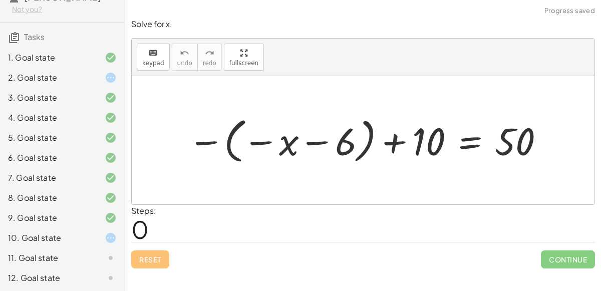
click at [50, 244] on div "10. Goal state" at bounding box center [62, 238] width 125 height 20
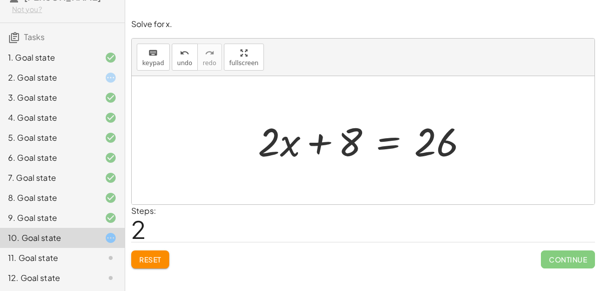
click at [396, 146] on div at bounding box center [367, 141] width 228 height 52
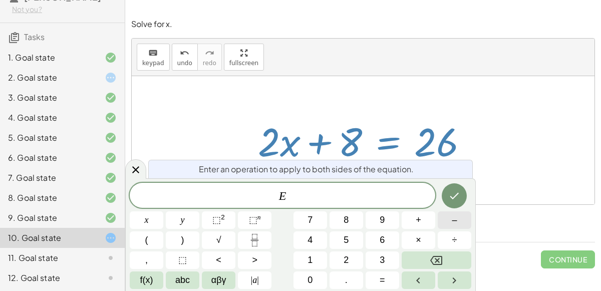
click at [458, 223] on button "–" at bounding box center [455, 220] width 34 height 18
click at [340, 221] on button "8" at bounding box center [347, 220] width 34 height 18
click at [444, 191] on button "Done" at bounding box center [454, 195] width 25 height 25
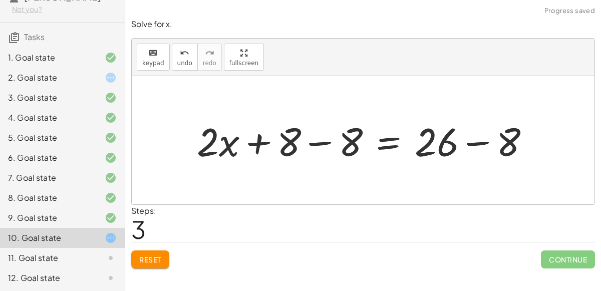
click at [327, 140] on div at bounding box center [367, 141] width 351 height 52
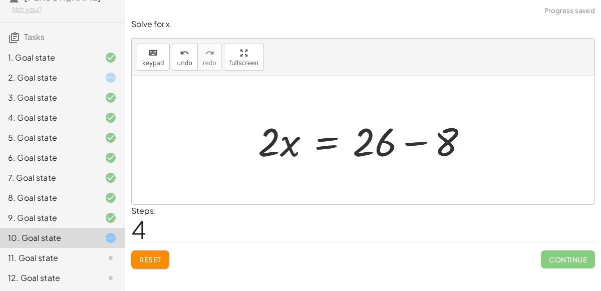
click at [409, 140] on div at bounding box center [367, 141] width 228 height 52
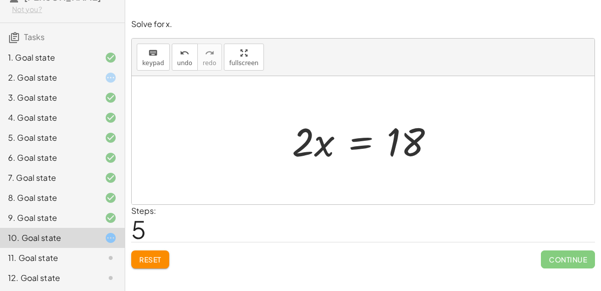
click at [94, 98] on div at bounding box center [103, 98] width 28 height 12
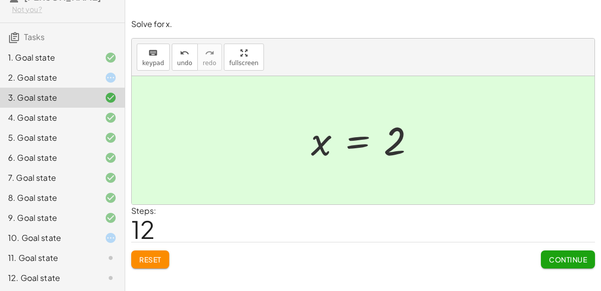
click at [50, 244] on div "10. Goal state" at bounding box center [62, 238] width 125 height 20
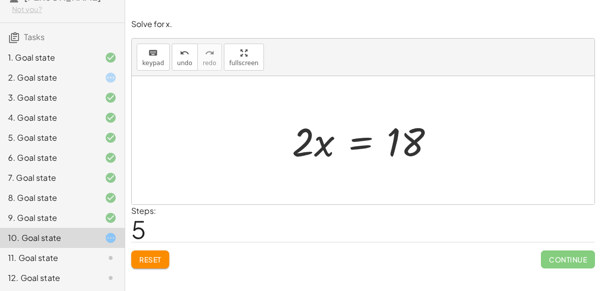
click at [146, 257] on span "Reset" at bounding box center [150, 259] width 22 height 9
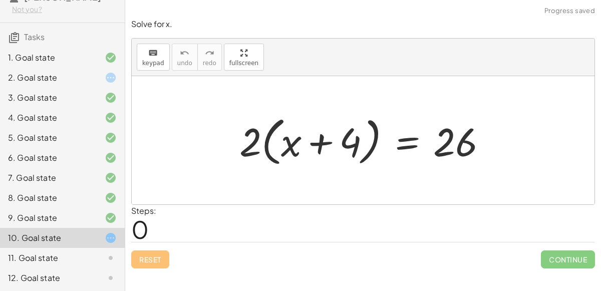
click at [335, 138] on div at bounding box center [367, 141] width 266 height 58
click at [276, 125] on div at bounding box center [367, 141] width 266 height 58
click at [277, 125] on div at bounding box center [367, 141] width 266 height 58
click at [378, 137] on div at bounding box center [367, 141] width 266 height 58
click at [377, 137] on div at bounding box center [367, 141] width 266 height 58
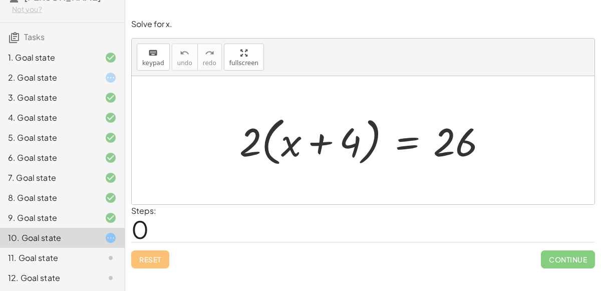
click at [375, 139] on div at bounding box center [367, 141] width 266 height 58
click at [364, 155] on div at bounding box center [367, 141] width 266 height 58
click at [263, 141] on div at bounding box center [367, 141] width 266 height 58
click at [267, 145] on div at bounding box center [367, 141] width 266 height 58
drag, startPoint x: 249, startPoint y: 135, endPoint x: 291, endPoint y: 139, distance: 42.2
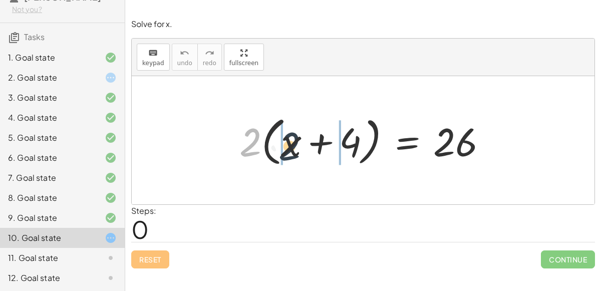
click at [291, 139] on div at bounding box center [367, 141] width 266 height 58
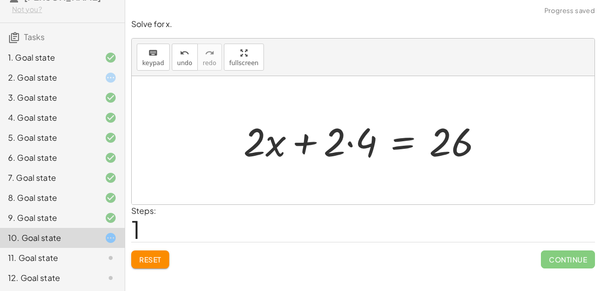
click at [348, 141] on div at bounding box center [367, 141] width 258 height 52
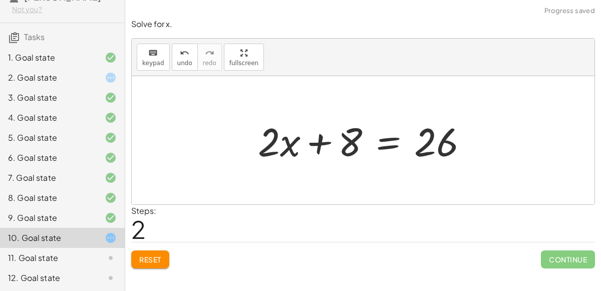
click at [383, 139] on div at bounding box center [367, 141] width 228 height 52
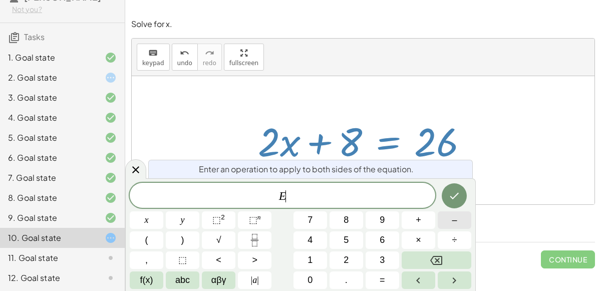
click at [450, 225] on button "–" at bounding box center [455, 220] width 34 height 18
click at [361, 223] on button "8" at bounding box center [347, 220] width 34 height 18
click at [450, 197] on icon "Done" at bounding box center [454, 196] width 12 height 12
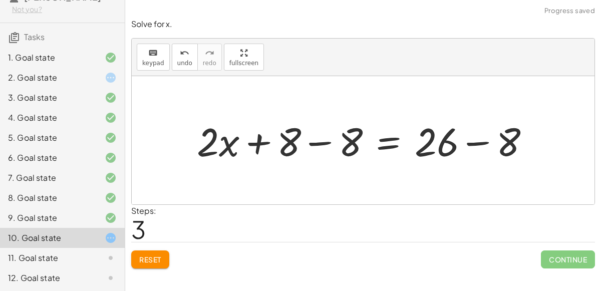
click at [327, 140] on div at bounding box center [367, 141] width 351 height 52
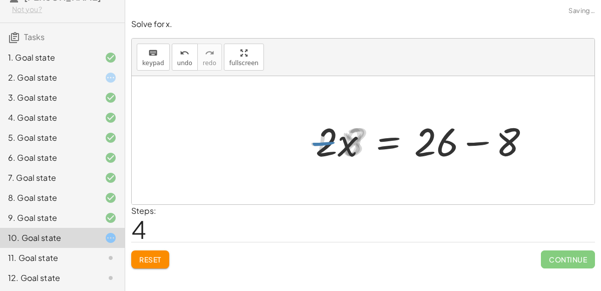
click at [483, 140] on div at bounding box center [429, 141] width 228 height 52
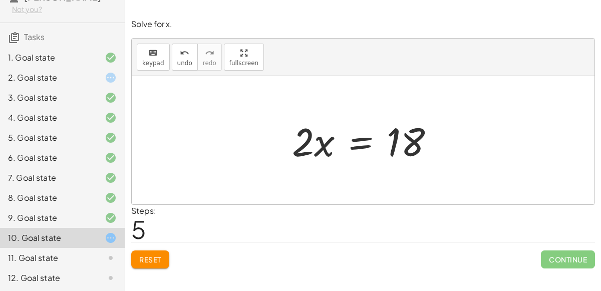
click at [361, 139] on div at bounding box center [367, 141] width 160 height 52
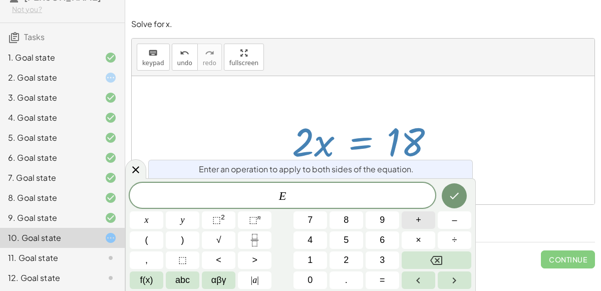
click at [428, 226] on button "+" at bounding box center [419, 220] width 34 height 18
click at [338, 256] on button "2" at bounding box center [347, 261] width 34 height 18
click at [440, 259] on icon "Backspace" at bounding box center [436, 260] width 12 height 9
click at [453, 242] on span "÷" at bounding box center [454, 240] width 5 height 14
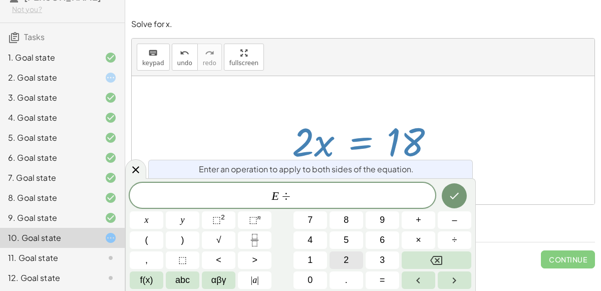
click at [354, 258] on button "2" at bounding box center [347, 261] width 34 height 18
click at [453, 195] on icon "Done" at bounding box center [454, 196] width 12 height 12
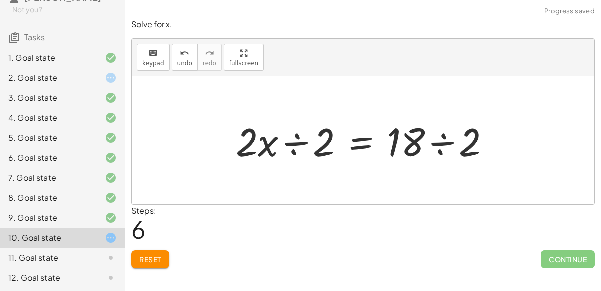
click at [304, 139] on div at bounding box center [367, 141] width 273 height 52
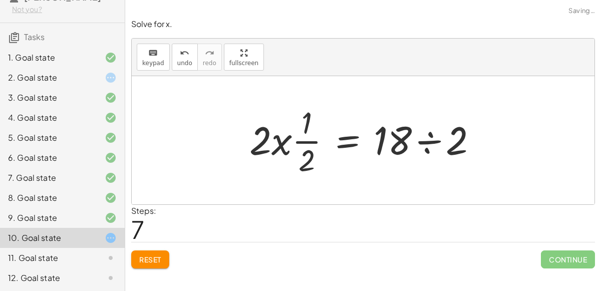
click at [304, 140] on div at bounding box center [368, 140] width 246 height 77
click at [179, 66] on button "undo undo" at bounding box center [185, 57] width 26 height 27
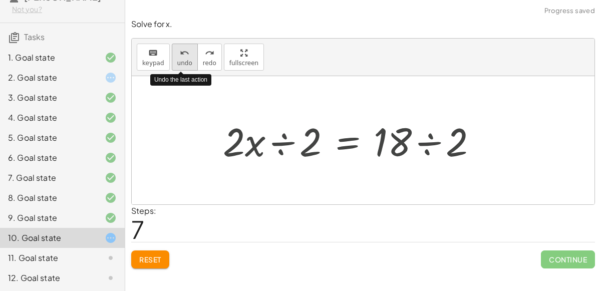
click at [178, 66] on button "undo undo" at bounding box center [185, 57] width 26 height 27
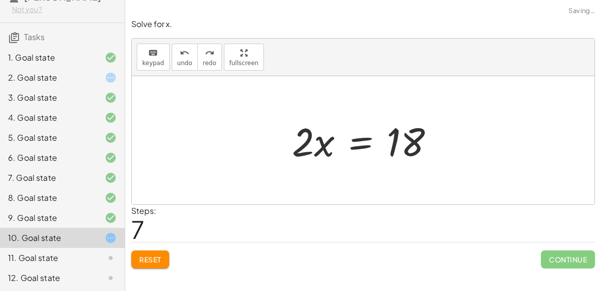
click at [355, 154] on div at bounding box center [367, 141] width 160 height 52
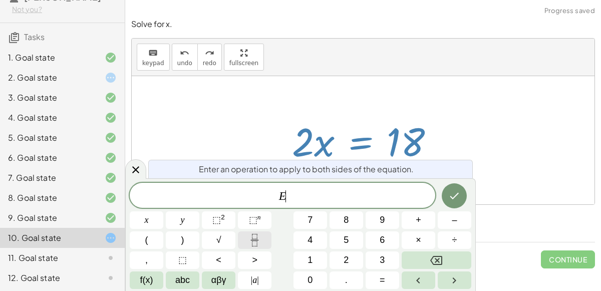
click at [257, 246] on icon "Fraction" at bounding box center [255, 240] width 13 height 13
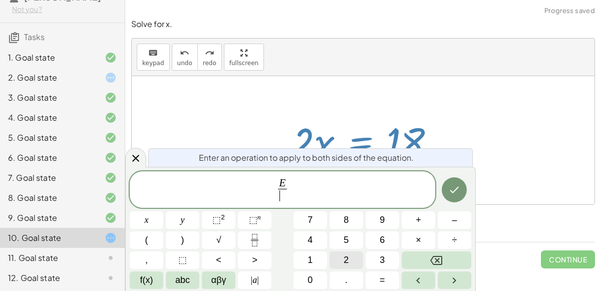
click at [351, 261] on button "2" at bounding box center [347, 261] width 34 height 18
click at [444, 197] on button "Done" at bounding box center [454, 189] width 25 height 25
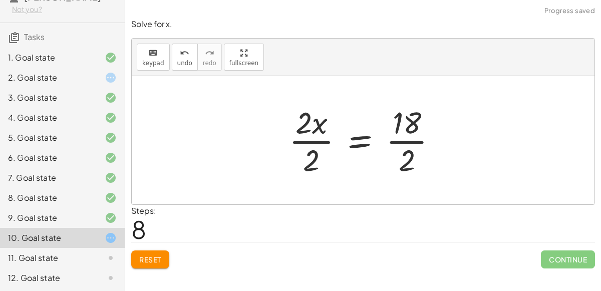
click at [324, 143] on div at bounding box center [367, 140] width 166 height 77
click at [391, 142] on div at bounding box center [380, 140] width 142 height 77
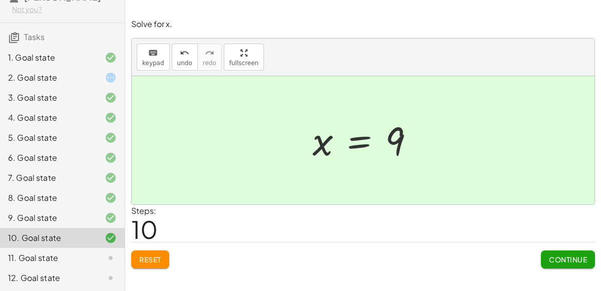
click at [570, 255] on span "Continue" at bounding box center [568, 259] width 38 height 9
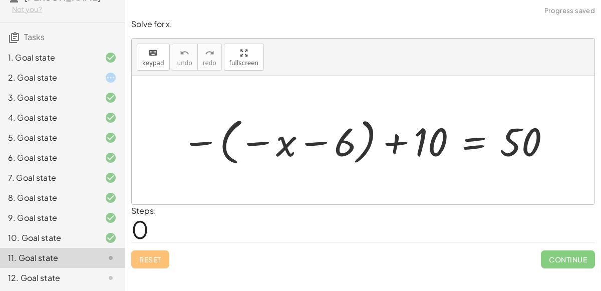
click at [230, 148] on div at bounding box center [367, 141] width 381 height 56
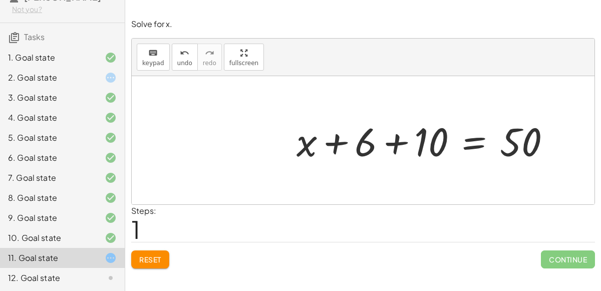
click at [334, 152] on div at bounding box center [428, 141] width 273 height 52
drag, startPoint x: 305, startPoint y: 150, endPoint x: 371, endPoint y: 149, distance: 66.6
click at [371, 149] on div at bounding box center [428, 141] width 273 height 52
click at [336, 147] on div at bounding box center [428, 141] width 273 height 52
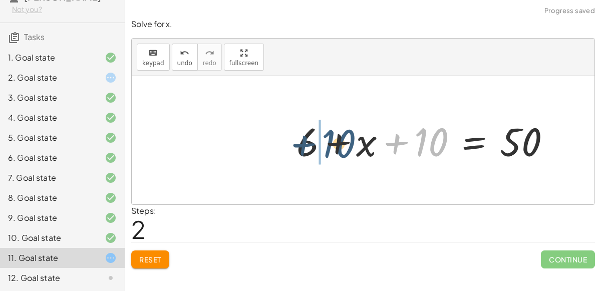
drag, startPoint x: 439, startPoint y: 136, endPoint x: 324, endPoint y: 130, distance: 115.4
click at [324, 130] on div at bounding box center [428, 141] width 273 height 52
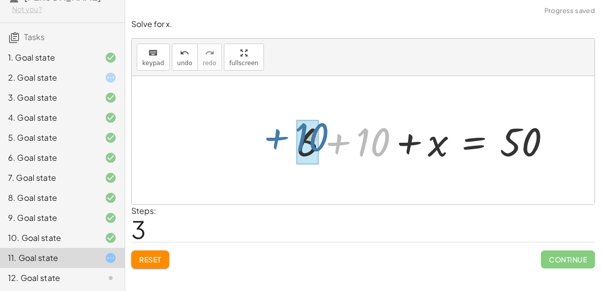
drag, startPoint x: 331, startPoint y: 140, endPoint x: 268, endPoint y: 135, distance: 63.4
click at [268, 135] on div "− ( − x − 6 ) + 10 = 50 + x + 6 + 10 = 50 + 6 + x + 10 = 50 + 10 x 6 + 10 = 50 …" at bounding box center [363, 140] width 463 height 128
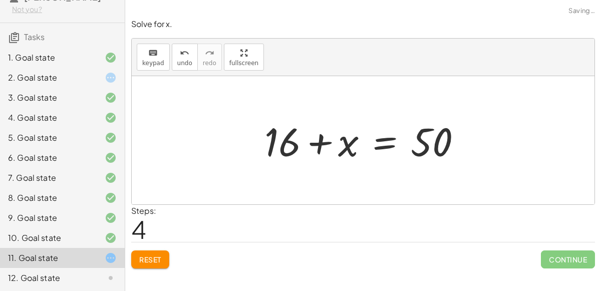
click at [314, 142] on div at bounding box center [367, 141] width 215 height 52
drag, startPoint x: 341, startPoint y: 143, endPoint x: 276, endPoint y: 141, distance: 65.2
click at [276, 141] on div at bounding box center [367, 141] width 215 height 52
drag, startPoint x: 256, startPoint y: 150, endPoint x: 349, endPoint y: 144, distance: 93.4
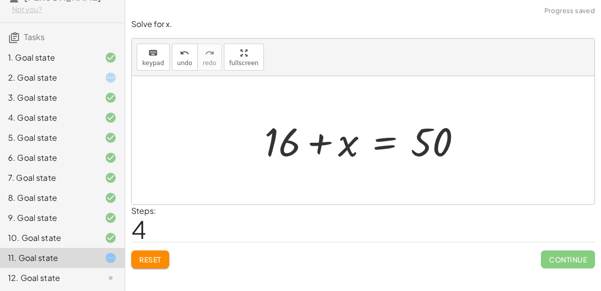
click at [349, 144] on div "− ( − x − 6 ) + 10 = 50 + x + 6 + 10 = 50 + 6 + x + 10 = 50 + 6 + 10 + x = 50 x…" at bounding box center [364, 140] width 228 height 57
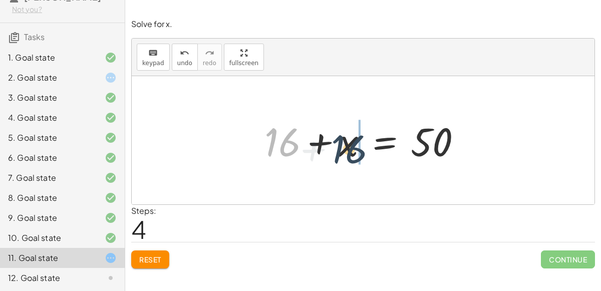
drag, startPoint x: 282, startPoint y: 133, endPoint x: 356, endPoint y: 140, distance: 74.5
click at [356, 140] on div at bounding box center [367, 141] width 215 height 52
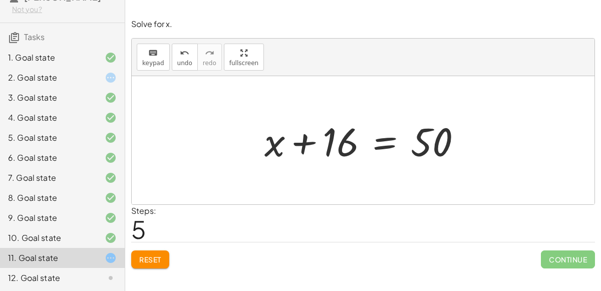
click at [387, 144] on div at bounding box center [367, 141] width 215 height 52
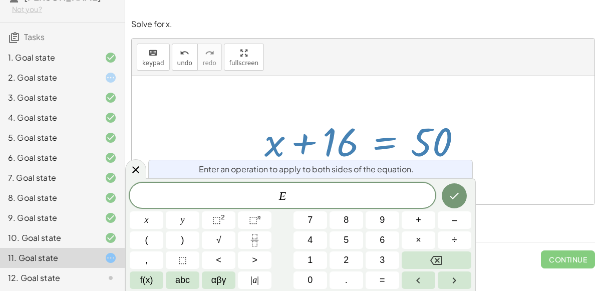
click at [383, 196] on span "E ​" at bounding box center [283, 196] width 306 height 14
click at [445, 224] on button "–" at bounding box center [455, 220] width 34 height 18
click at [301, 260] on button "1" at bounding box center [311, 261] width 34 height 18
click at [376, 236] on button "6" at bounding box center [383, 240] width 34 height 18
click at [463, 196] on button "Done" at bounding box center [454, 195] width 25 height 25
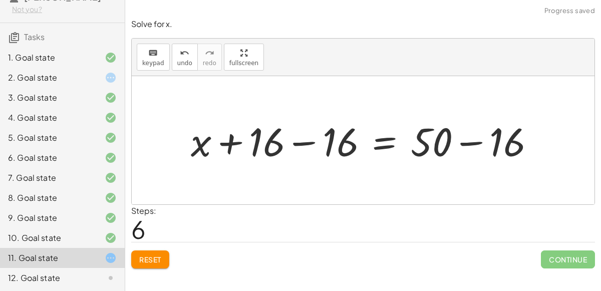
click at [307, 136] on div at bounding box center [367, 141] width 362 height 52
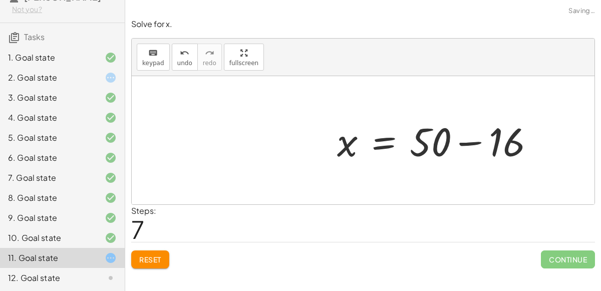
click at [476, 142] on div at bounding box center [439, 141] width 215 height 52
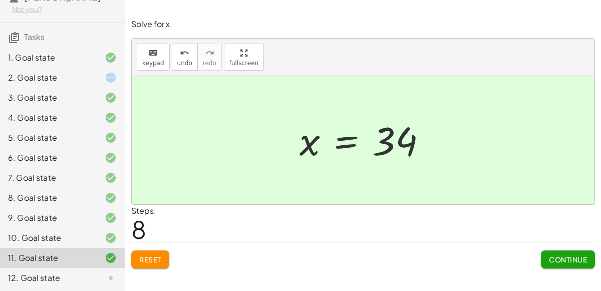
click at [61, 279] on div "12. Goal state" at bounding box center [48, 278] width 81 height 12
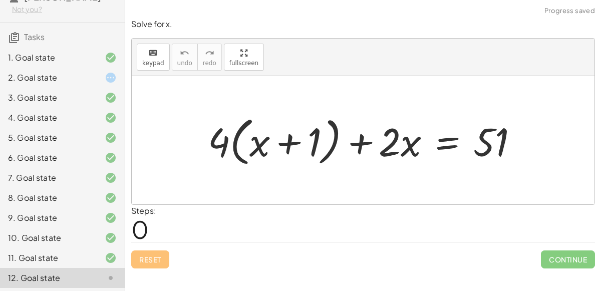
click at [59, 72] on div "2. Goal state" at bounding box center [48, 78] width 81 height 12
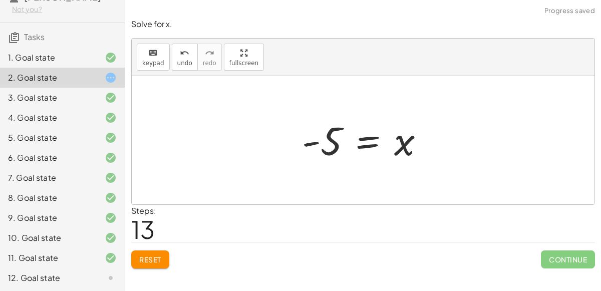
click at [166, 253] on button "Reset" at bounding box center [150, 260] width 38 height 18
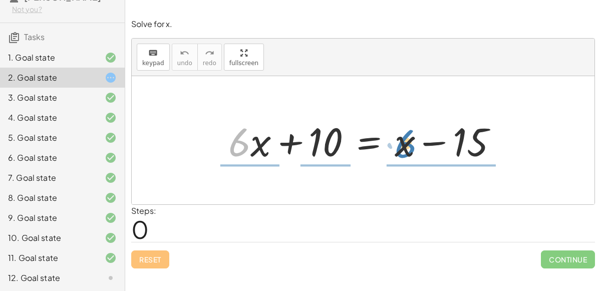
drag, startPoint x: 241, startPoint y: 152, endPoint x: 407, endPoint y: 156, distance: 166.9
click at [407, 156] on div at bounding box center [366, 141] width 287 height 52
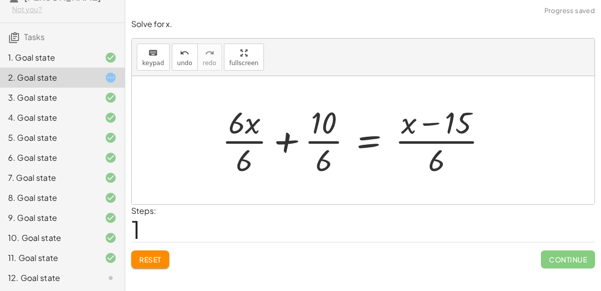
click at [424, 141] on div at bounding box center [359, 140] width 284 height 77
click at [244, 137] on div at bounding box center [359, 140] width 284 height 77
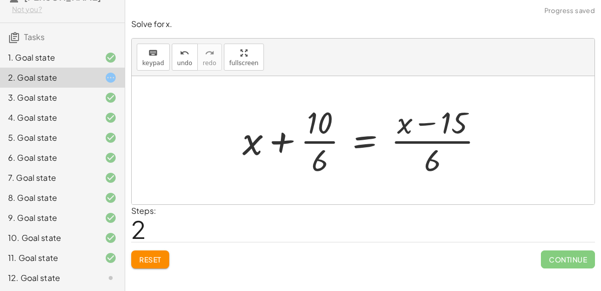
click at [285, 145] on div at bounding box center [366, 140] width 259 height 77
click at [323, 141] on div at bounding box center [366, 140] width 259 height 77
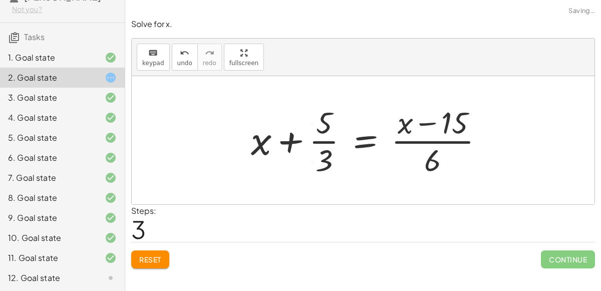
click at [327, 139] on div at bounding box center [371, 140] width 251 height 77
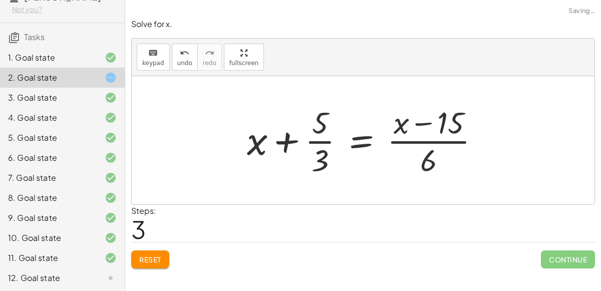
click at [363, 142] on div at bounding box center [367, 140] width 251 height 77
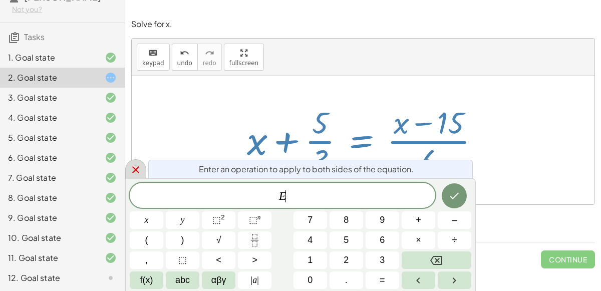
click at [138, 170] on icon at bounding box center [136, 170] width 12 height 12
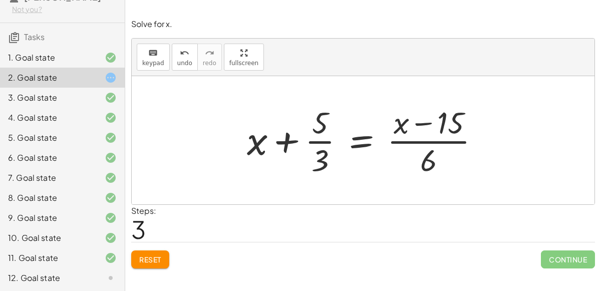
click at [169, 255] on button "Reset" at bounding box center [150, 260] width 38 height 18
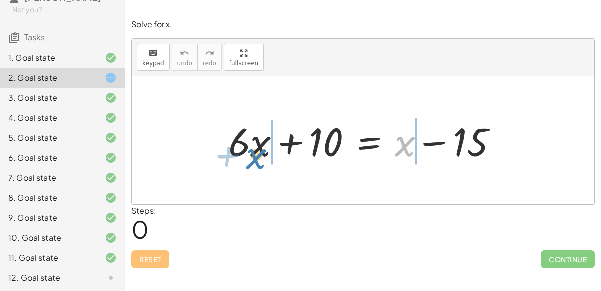
drag, startPoint x: 408, startPoint y: 142, endPoint x: 259, endPoint y: 154, distance: 149.3
click at [259, 154] on div at bounding box center [366, 141] width 287 height 52
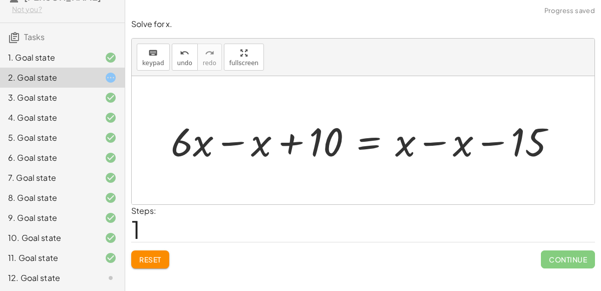
click at [234, 141] on div at bounding box center [367, 141] width 403 height 52
click at [428, 145] on div at bounding box center [396, 141] width 345 height 52
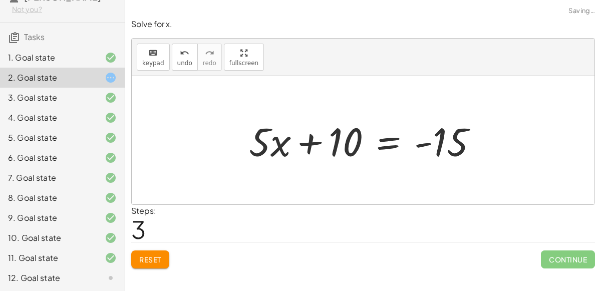
click at [420, 143] on div at bounding box center [367, 141] width 247 height 52
click at [393, 132] on div at bounding box center [367, 141] width 247 height 52
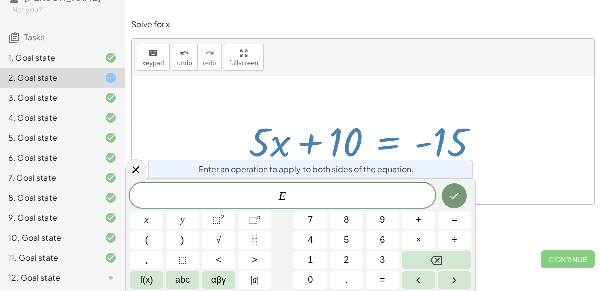
click at [330, 189] on span "E ​" at bounding box center [283, 196] width 306 height 14
click at [463, 187] on button "Done" at bounding box center [454, 195] width 25 height 25
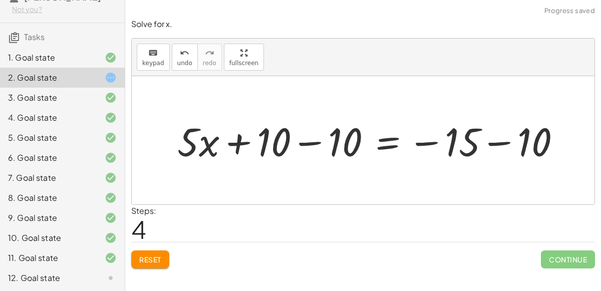
click at [493, 143] on div at bounding box center [373, 141] width 402 height 52
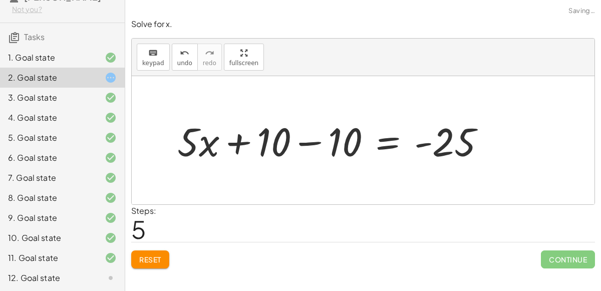
click at [313, 141] on div at bounding box center [335, 141] width 326 height 52
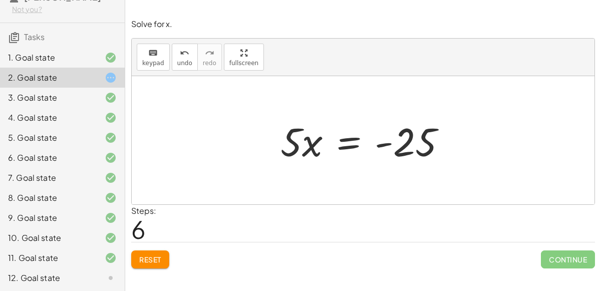
click at [351, 137] on div at bounding box center [368, 141] width 184 height 52
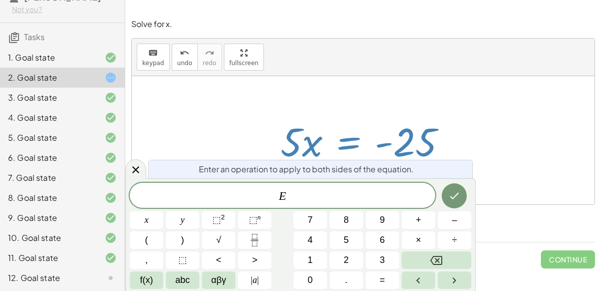
click at [346, 182] on div "Enter an operation to apply to both sides of the equation. E ​ x y ⬚ 2 ⬚ n 7 8 …" at bounding box center [300, 234] width 351 height 113
click at [259, 239] on icon "Fraction" at bounding box center [255, 240] width 13 height 13
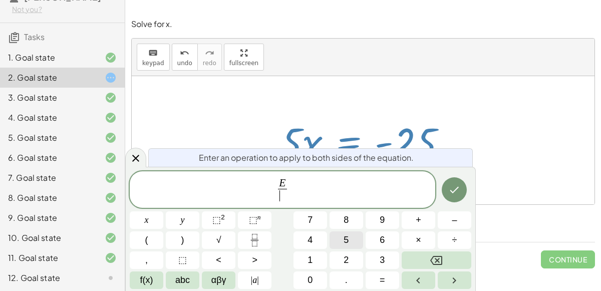
click at [352, 241] on button "5" at bounding box center [347, 240] width 34 height 18
click at [451, 187] on icon "Done" at bounding box center [454, 190] width 12 height 12
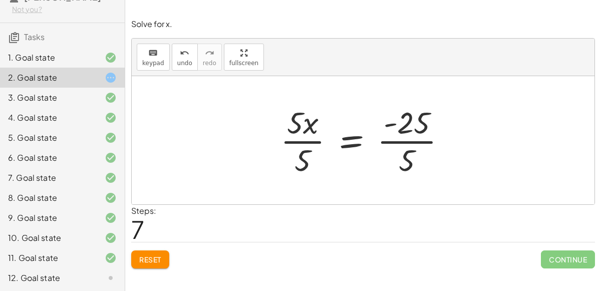
click at [302, 135] on div at bounding box center [368, 140] width 184 height 77
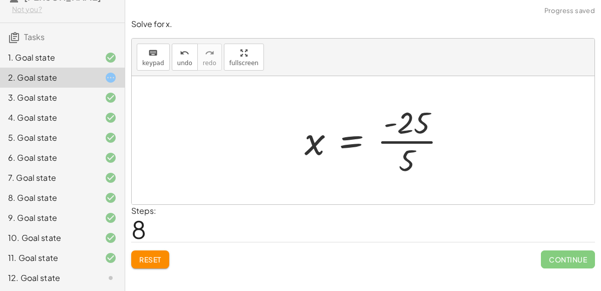
click at [421, 144] on div at bounding box center [380, 140] width 160 height 77
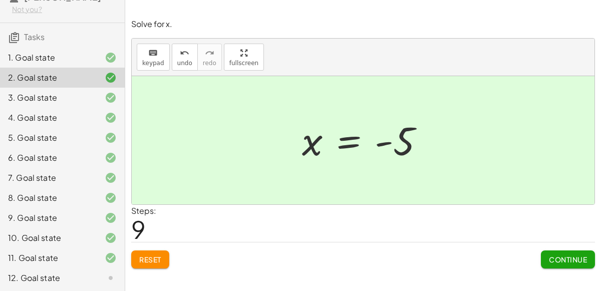
click at [75, 280] on div "12. Goal state" at bounding box center [48, 278] width 81 height 12
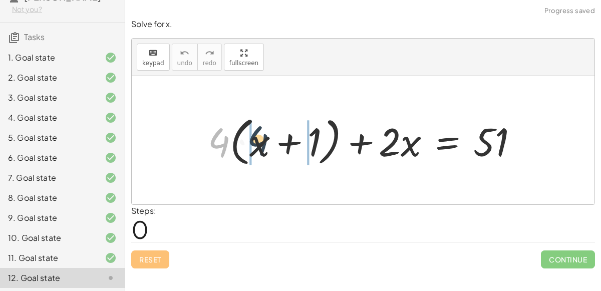
drag, startPoint x: 226, startPoint y: 142, endPoint x: 267, endPoint y: 140, distance: 40.7
click at [267, 140] on div at bounding box center [367, 141] width 329 height 58
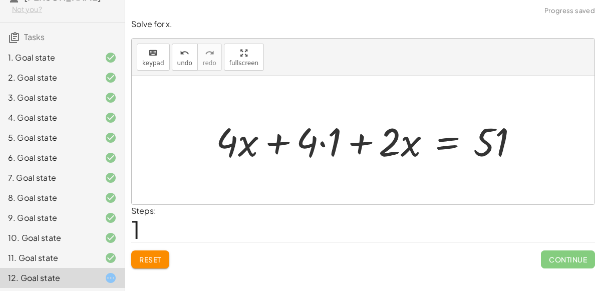
click at [271, 140] on div at bounding box center [371, 141] width 321 height 52
click at [318, 138] on div at bounding box center [371, 141] width 321 height 52
click at [325, 145] on div at bounding box center [371, 141] width 321 height 52
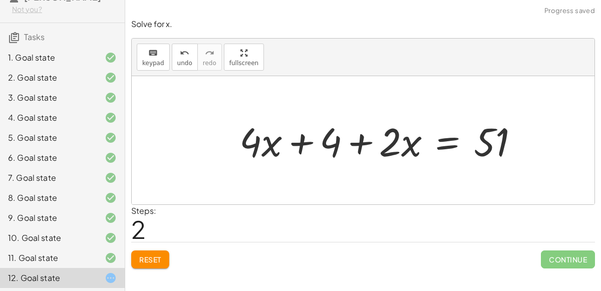
click at [362, 148] on div at bounding box center [382, 141] width 297 height 52
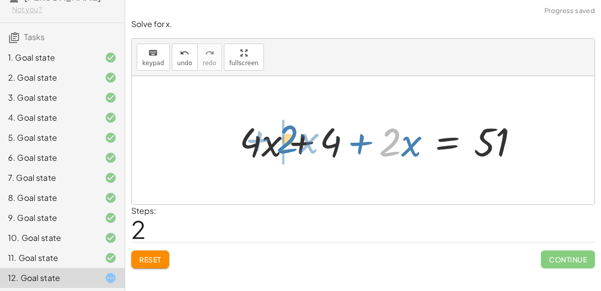
drag, startPoint x: 385, startPoint y: 146, endPoint x: 281, endPoint y: 141, distance: 104.3
click at [281, 141] on div at bounding box center [382, 141] width 297 height 52
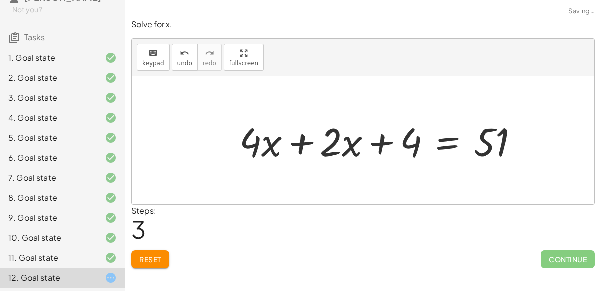
click at [294, 144] on div at bounding box center [382, 141] width 297 height 52
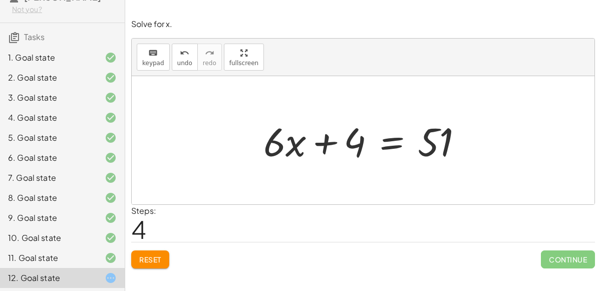
click at [382, 149] on div at bounding box center [367, 141] width 217 height 52
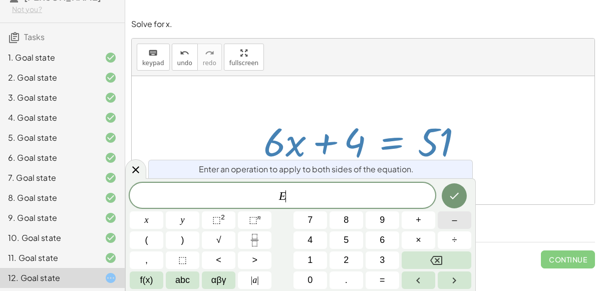
click at [448, 222] on button "–" at bounding box center [455, 220] width 34 height 18
click at [450, 194] on icon "Done" at bounding box center [454, 196] width 12 height 12
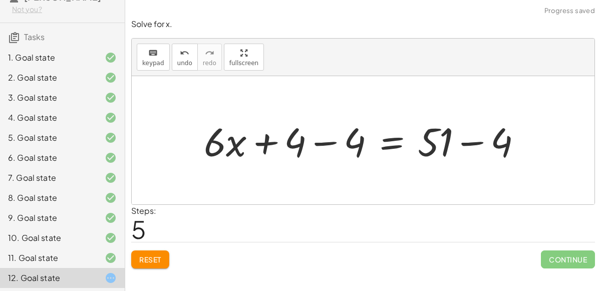
click at [327, 146] on div at bounding box center [367, 141] width 336 height 52
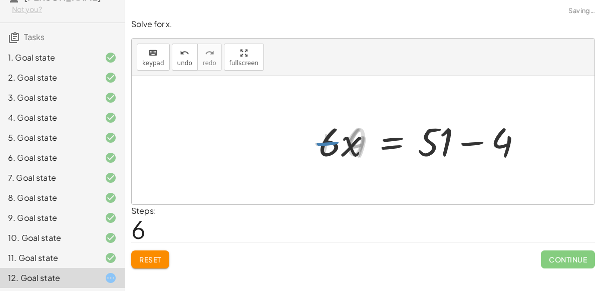
click at [461, 142] on div at bounding box center [426, 141] width 217 height 52
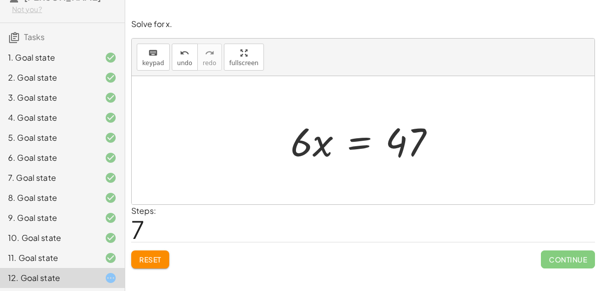
click at [373, 148] on div at bounding box center [367, 141] width 163 height 52
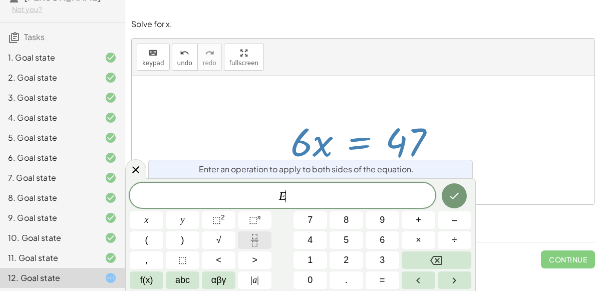
click at [266, 236] on button "Fraction" at bounding box center [255, 240] width 34 height 18
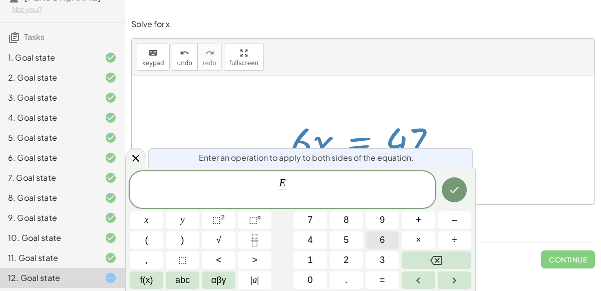
click at [370, 243] on button "6" at bounding box center [383, 240] width 34 height 18
click at [455, 202] on button "Done" at bounding box center [454, 189] width 25 height 25
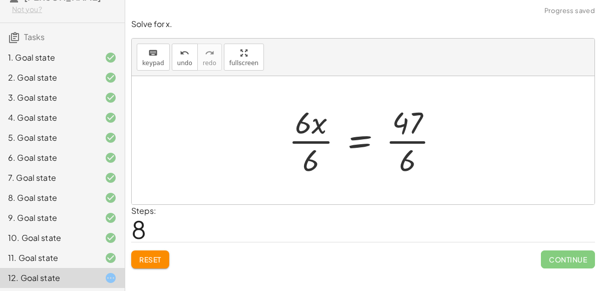
click at [324, 140] on div at bounding box center [368, 140] width 168 height 77
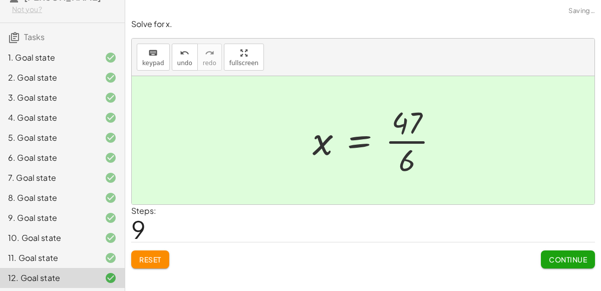
click at [413, 141] on div at bounding box center [380, 140] width 144 height 77
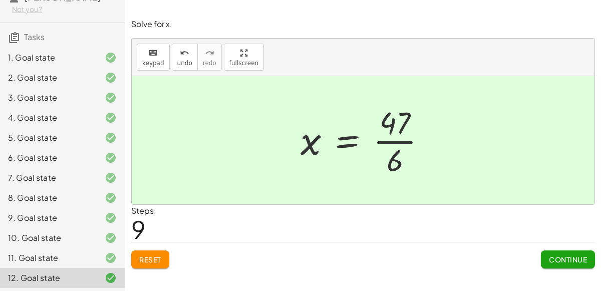
click at [570, 256] on span "Continue" at bounding box center [568, 259] width 38 height 9
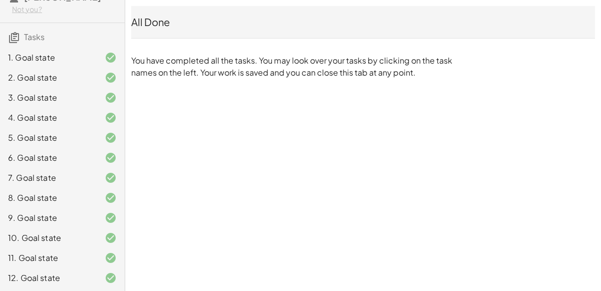
scroll to position [0, 0]
